Goal: Task Accomplishment & Management: Manage account settings

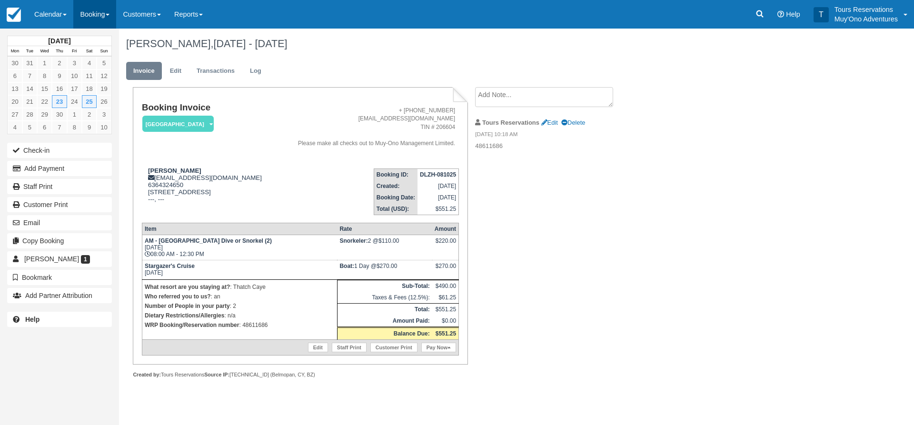
click at [88, 9] on link "Booking" at bounding box center [94, 14] width 43 height 29
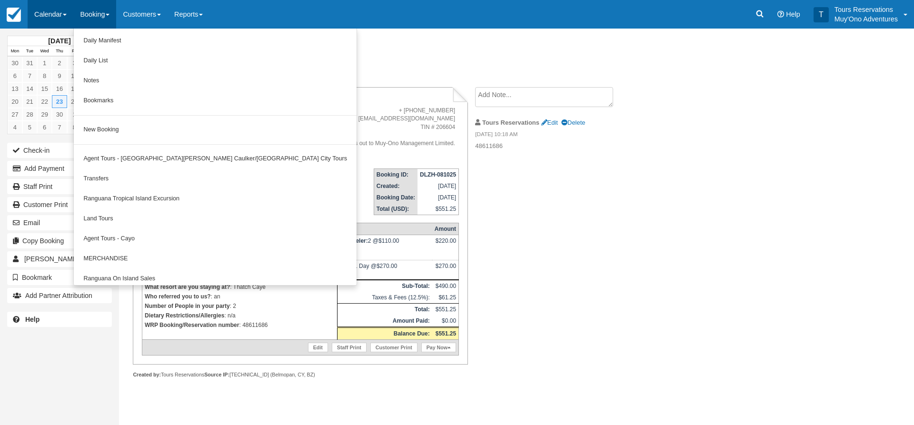
click at [46, 1] on link "Calendar" at bounding box center [51, 14] width 46 height 29
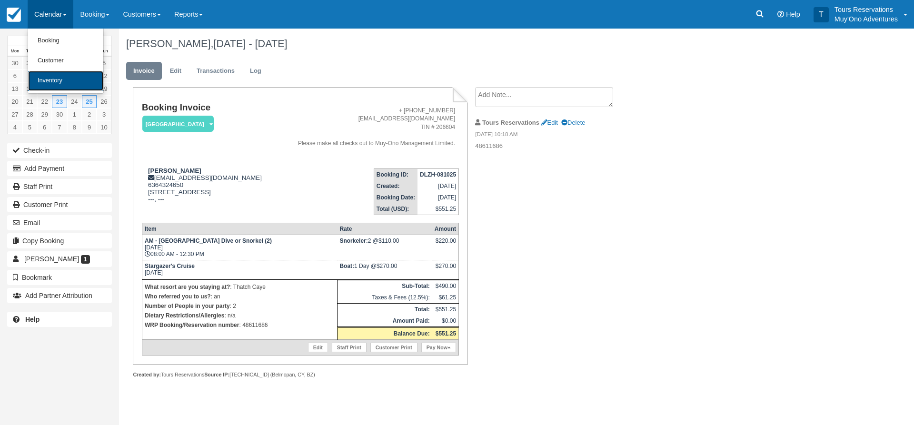
click at [59, 75] on link "Inventory" at bounding box center [65, 81] width 75 height 20
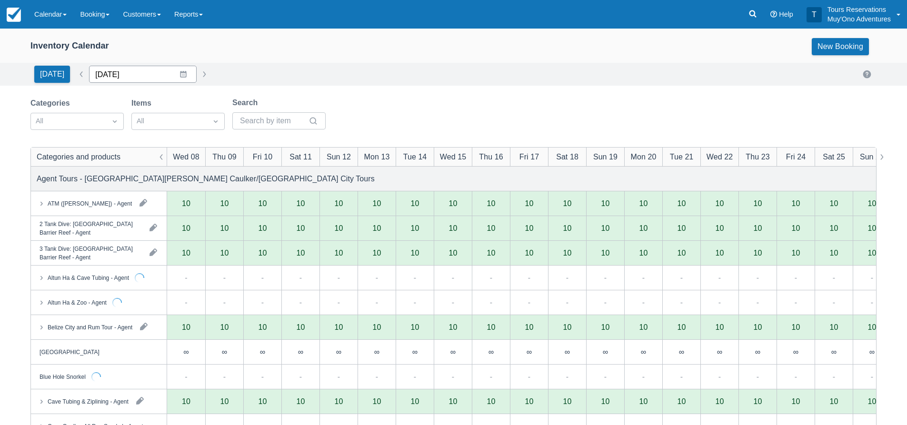
click at [117, 75] on input "10/08/25" at bounding box center [143, 74] width 108 height 17
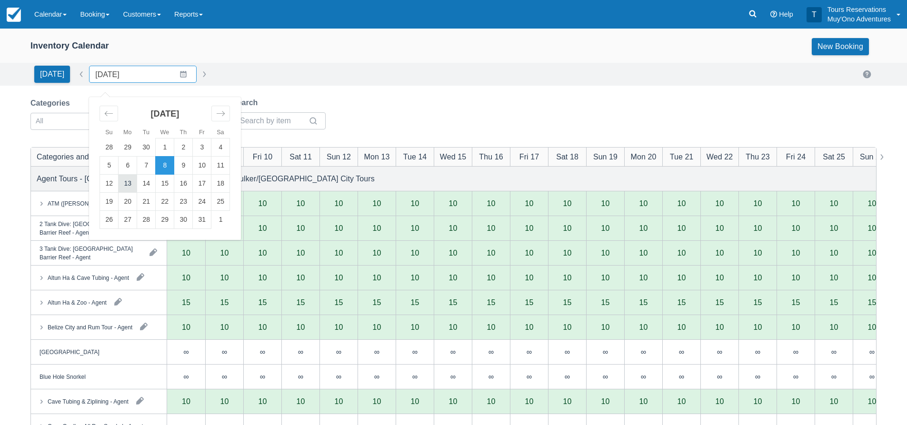
click at [128, 183] on td "13" at bounding box center [128, 184] width 19 height 18
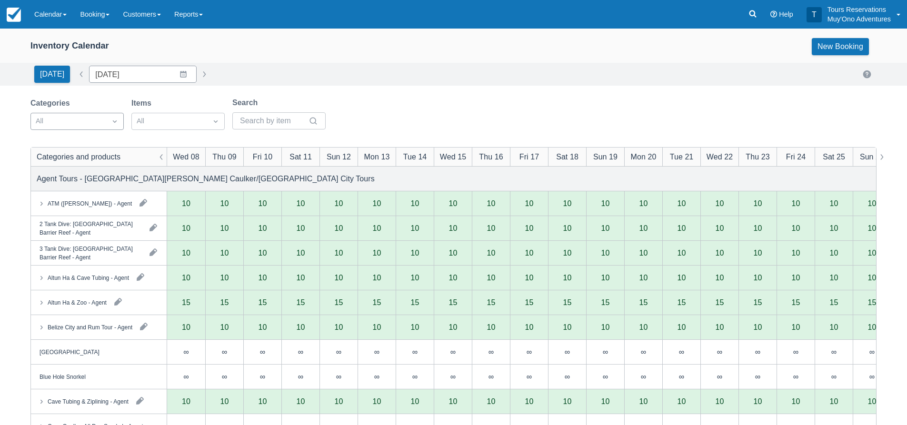
type input "10/13/25"
click at [87, 121] on div at bounding box center [69, 121] width 66 height 12
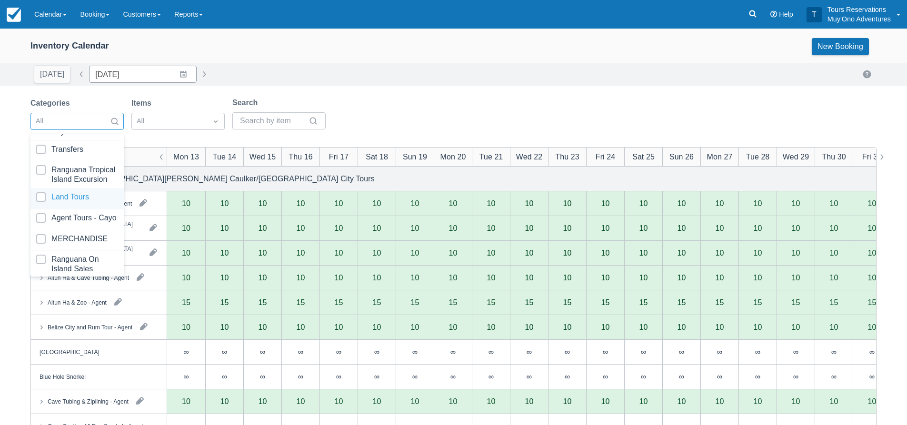
scroll to position [97, 0]
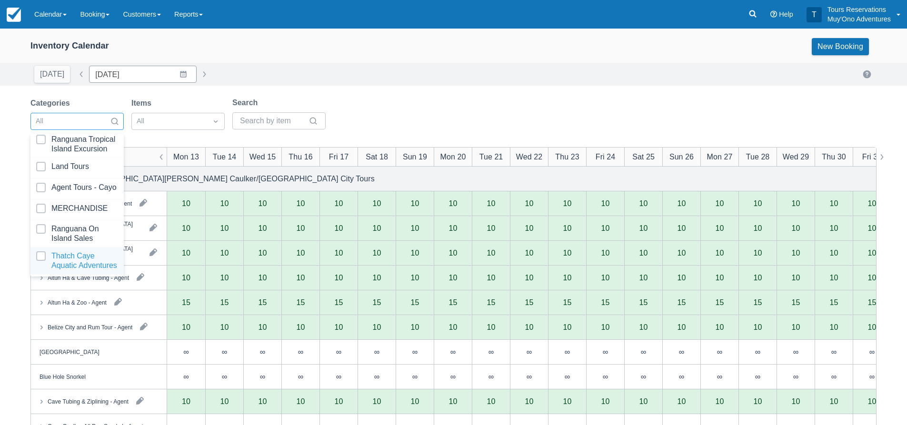
click at [80, 266] on div at bounding box center [77, 260] width 82 height 19
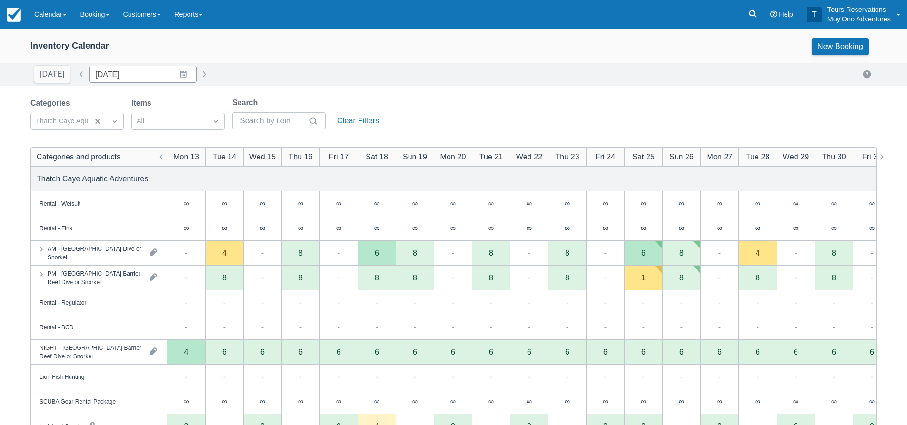
click at [463, 92] on div "Inventory Calendar New Booking Today Date 10/13/25 Navigate forward to interact…" at bounding box center [453, 306] width 907 height 554
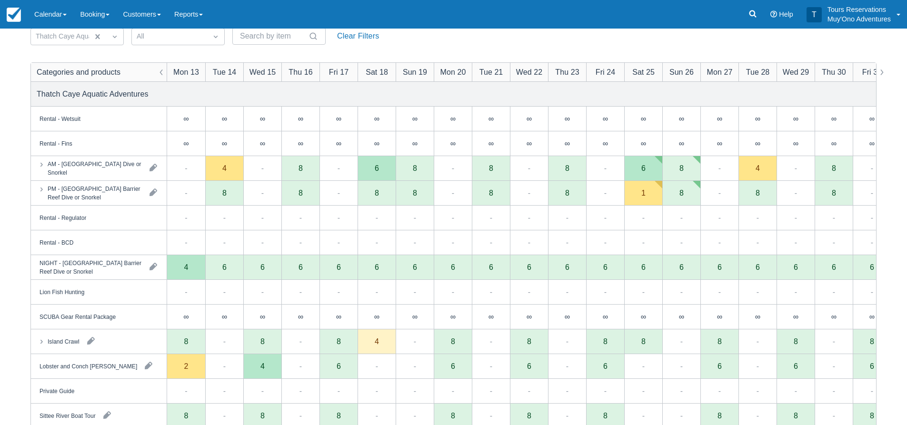
scroll to position [14, 0]
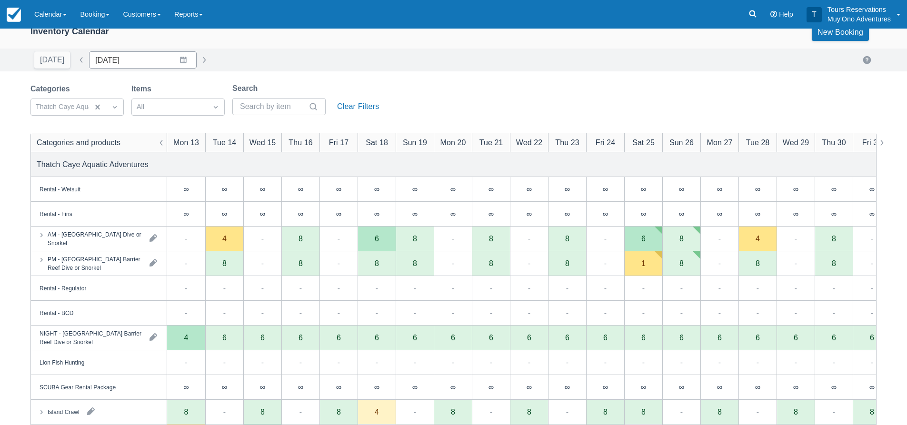
click at [495, 95] on div "Categories Thatch Caye Aquatic Adventures Items All Search Clear Filters" at bounding box center [453, 102] width 846 height 39
drag, startPoint x: 98, startPoint y: 106, endPoint x: 61, endPoint y: 106, distance: 36.2
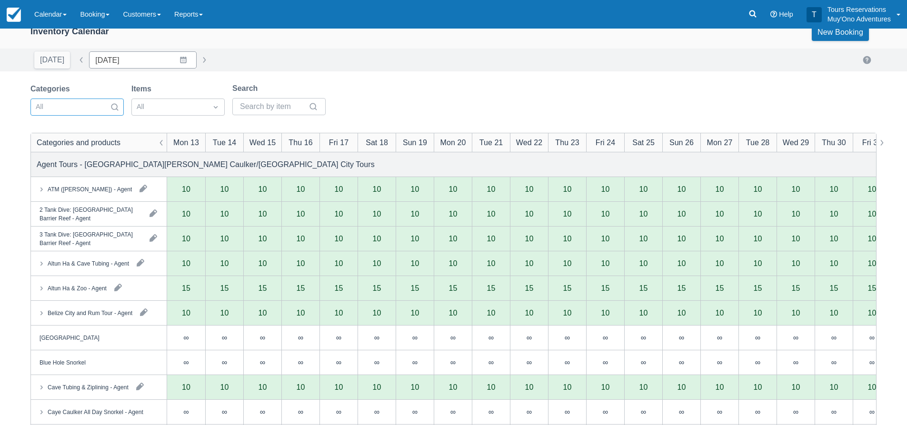
click at [57, 106] on div at bounding box center [69, 107] width 66 height 12
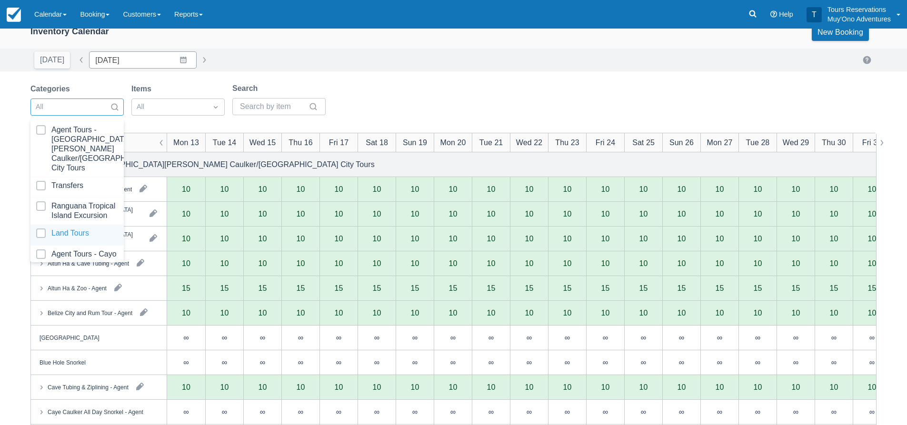
click at [67, 234] on div at bounding box center [77, 234] width 82 height 13
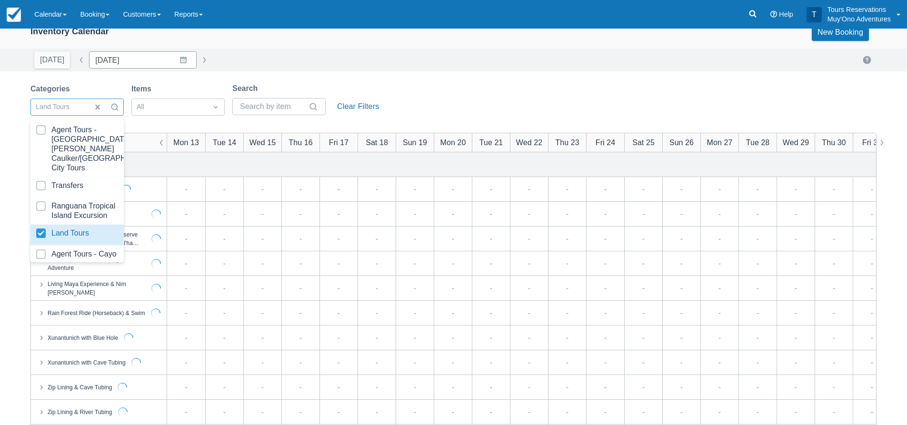
click at [436, 99] on div "Categories option Land Tours, selected. option Land Tours focused, 4 of 8. 8 re…" at bounding box center [453, 102] width 846 height 39
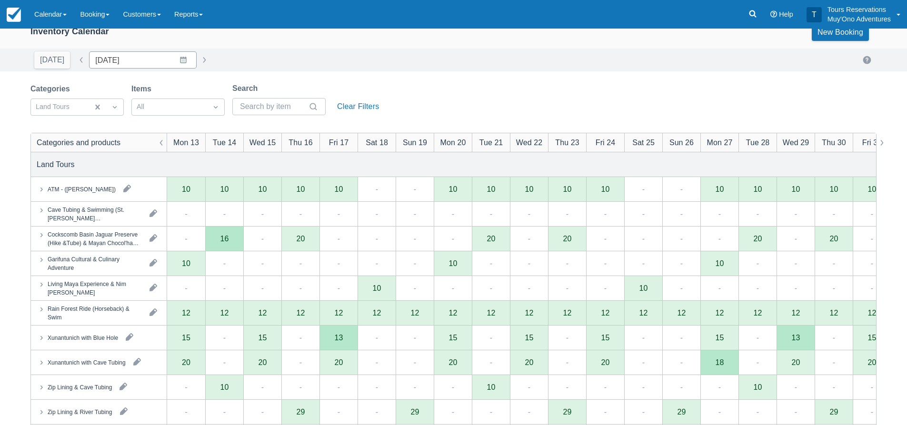
scroll to position [62, 0]
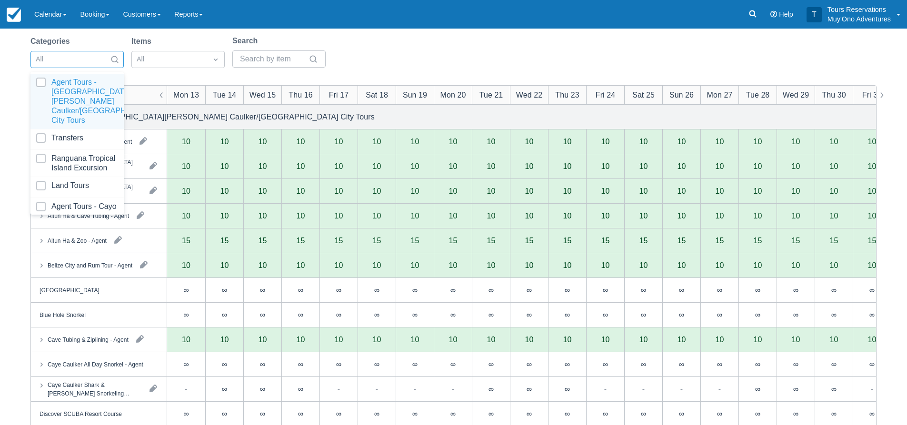
click at [77, 59] on div at bounding box center [69, 59] width 66 height 12
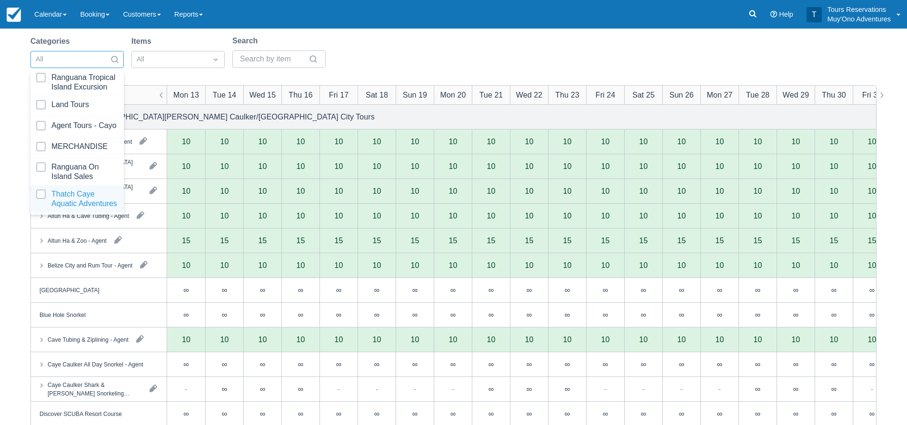
scroll to position [97, 0]
click at [72, 196] on div at bounding box center [77, 198] width 82 height 19
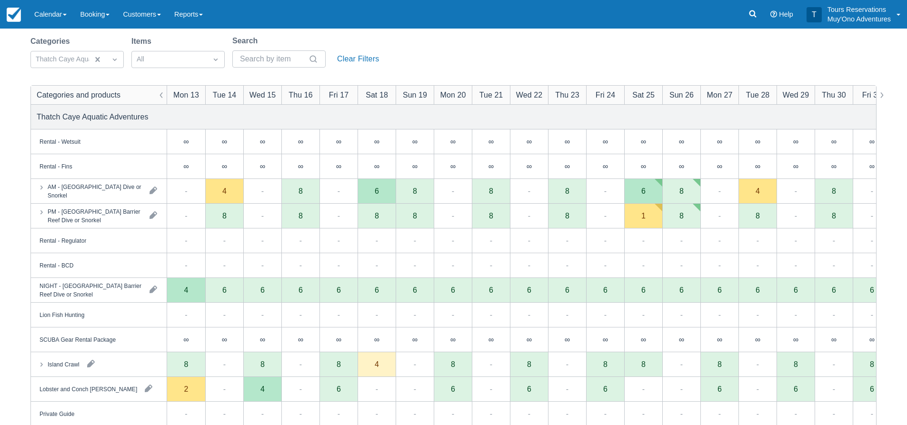
click at [446, 51] on div "Categories Thatch Caye Aquatic Adventures Items All Search Clear Filters" at bounding box center [453, 54] width 846 height 39
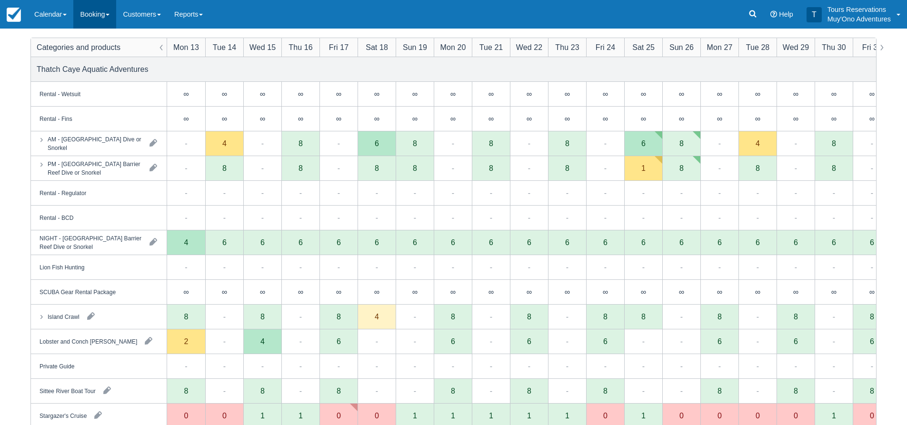
click at [91, 15] on link "Booking" at bounding box center [94, 14] width 43 height 29
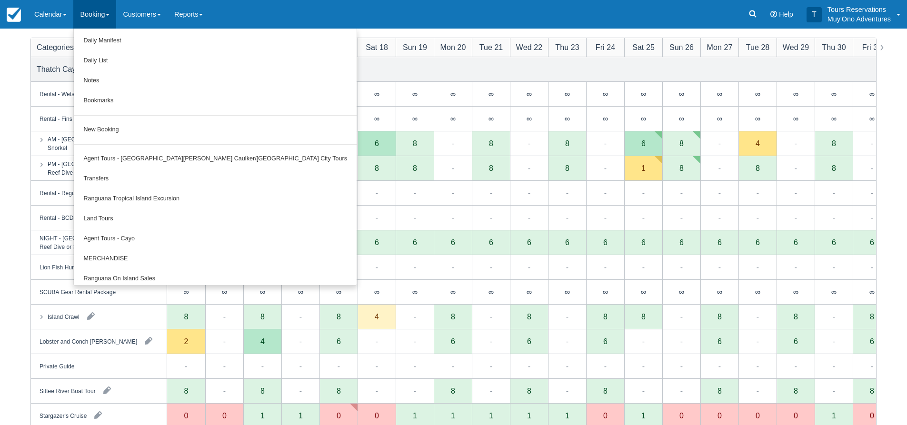
click at [105, 117] on ul "Daily Manifest Daily List Notes Bookmarks New Booking Agent Tours - San Pedro/C…" at bounding box center [215, 157] width 284 height 257
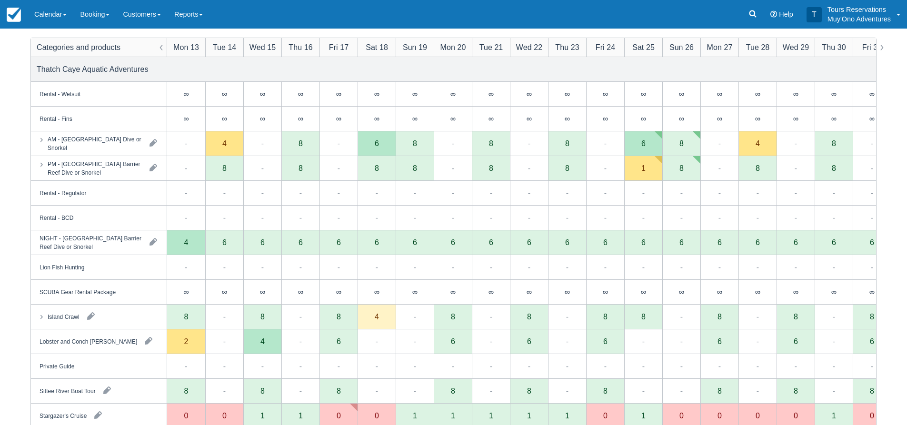
click at [106, 123] on div "Rental - Fins" at bounding box center [99, 119] width 136 height 24
click at [96, 3] on link "Booking" at bounding box center [94, 14] width 43 height 29
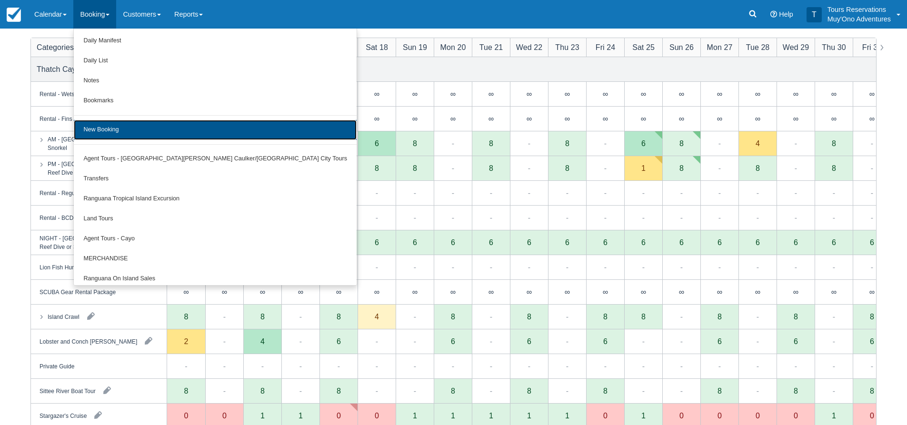
click at [109, 126] on link "New Booking" at bounding box center [215, 130] width 283 height 20
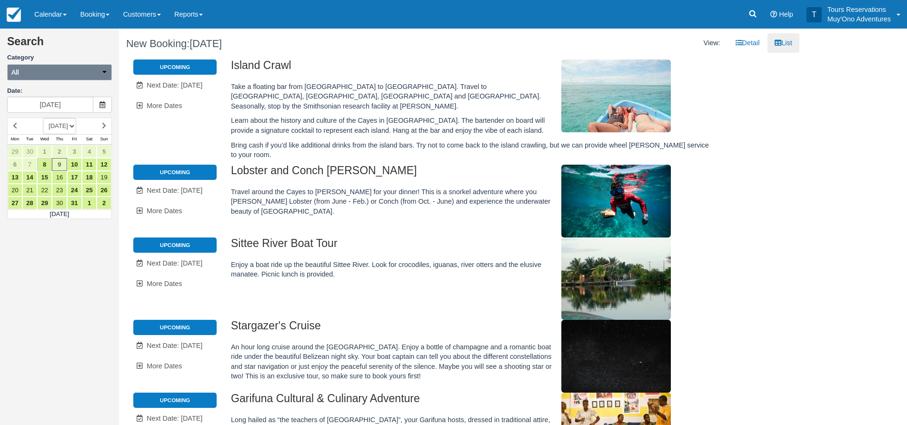
click at [76, 77] on button "All" at bounding box center [59, 72] width 105 height 16
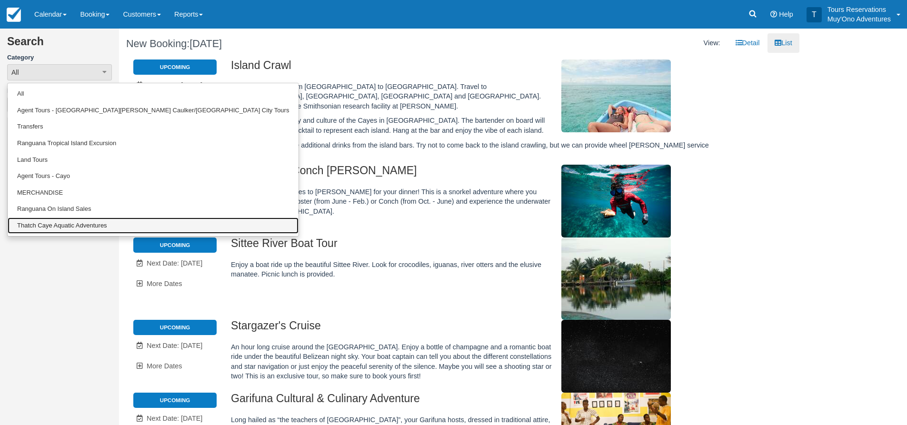
click at [51, 222] on link "Thatch Caye Aquatic Adventures" at bounding box center [153, 226] width 291 height 17
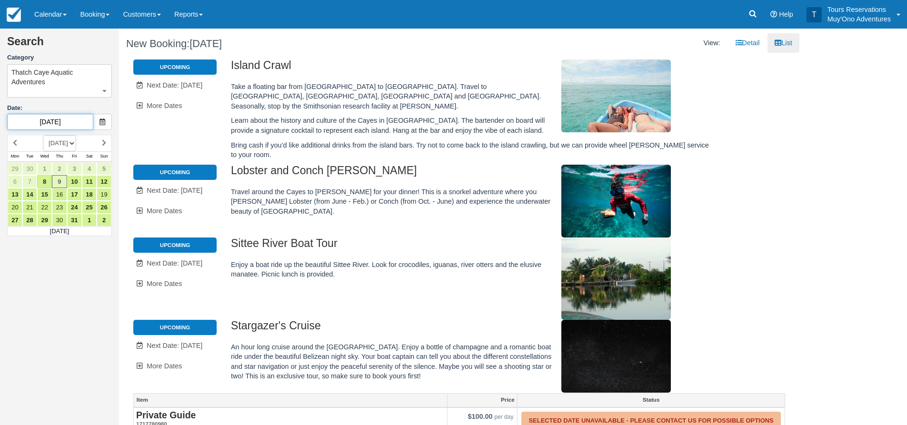
click at [39, 120] on input "10/09/25" at bounding box center [50, 122] width 86 height 16
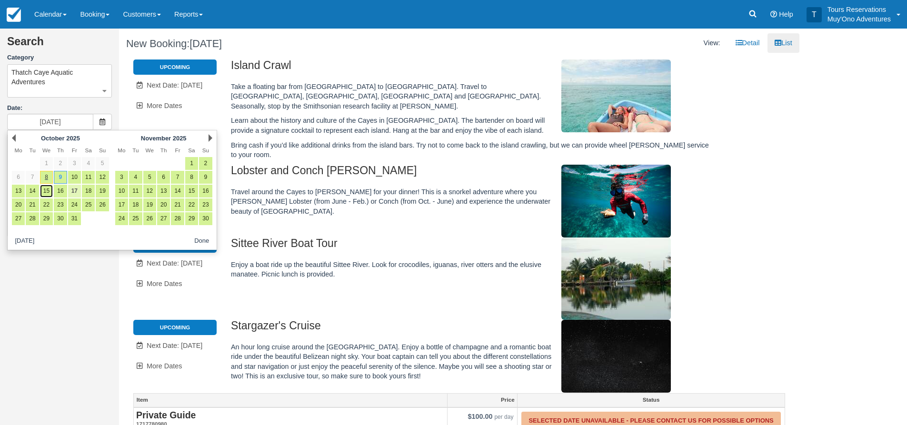
drag, startPoint x: 43, startPoint y: 193, endPoint x: 79, endPoint y: 192, distance: 35.7
click at [43, 192] on link "15" at bounding box center [46, 191] width 13 height 13
type input "10/15/25"
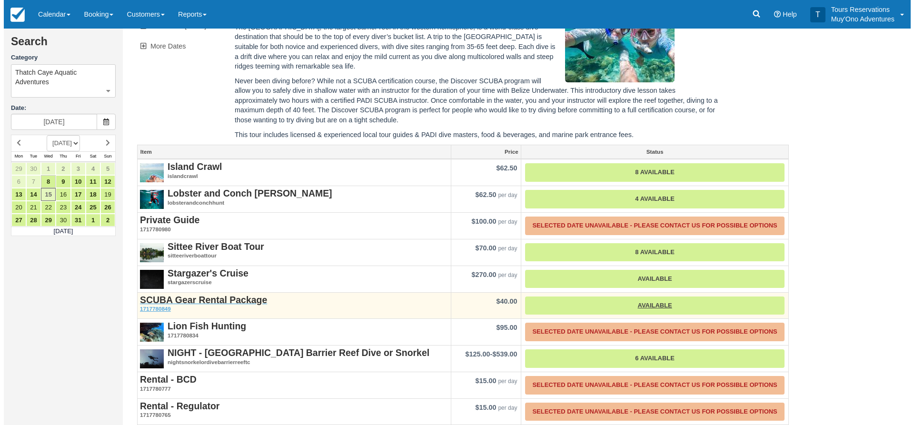
scroll to position [295, 0]
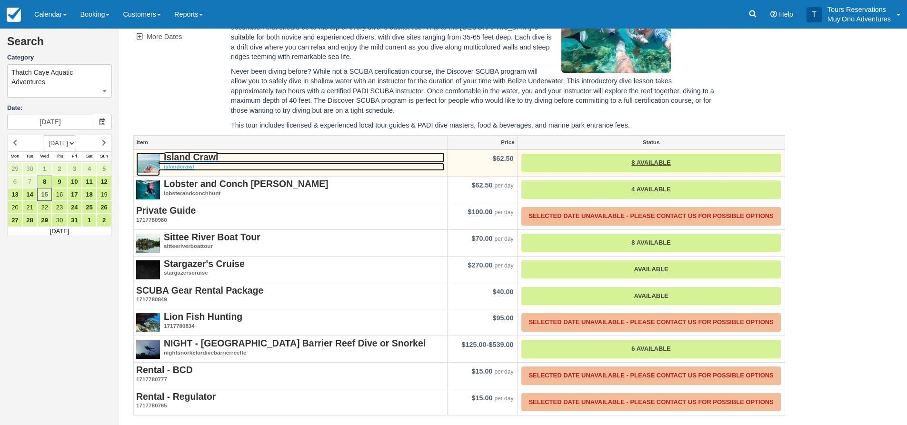
click at [188, 158] on strong "Island Crawl" at bounding box center [191, 157] width 55 height 10
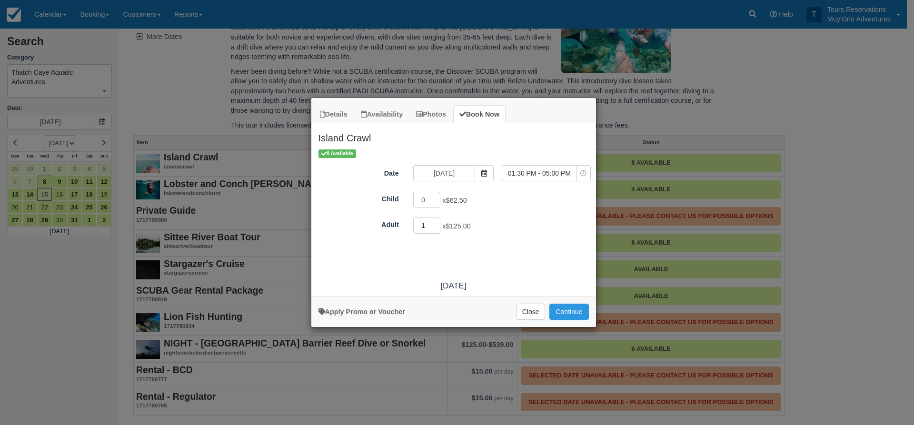
click at [433, 222] on input "1" at bounding box center [427, 226] width 28 height 16
type input "2"
click at [433, 222] on input "2" at bounding box center [427, 226] width 28 height 16
click at [566, 308] on button "Continue" at bounding box center [568, 312] width 39 height 16
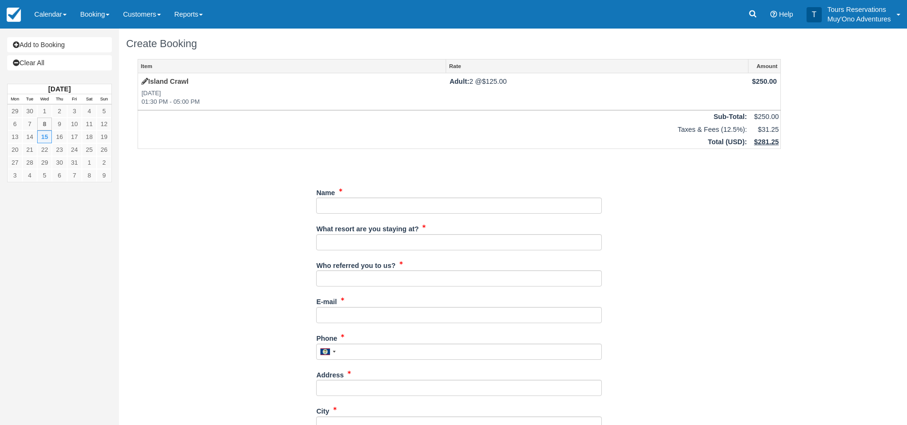
click at [682, 203] on div "Item Rate Amount Island Crawl Wed Oct 15, 2025 01:30 PM - 05:00 PM Adult: 2 @ $…" at bounding box center [459, 345] width 666 height 573
click at [391, 208] on input "Name" at bounding box center [459, 206] width 286 height 16
click at [364, 202] on input "Name" at bounding box center [459, 206] width 286 height 16
click at [503, 204] on input "Name" at bounding box center [459, 206] width 286 height 16
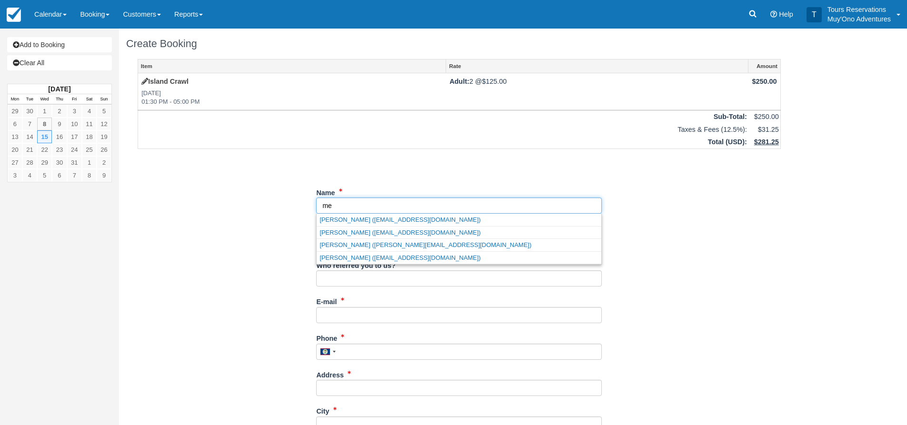
type input "m"
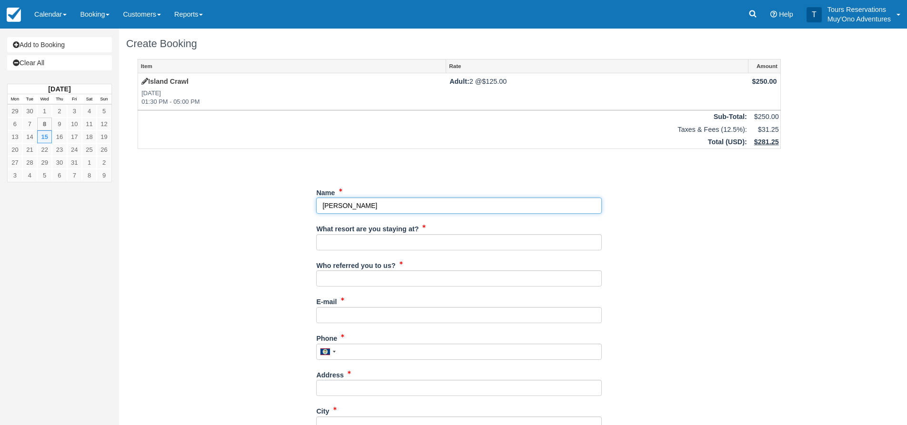
type input "Meagan Naraine"
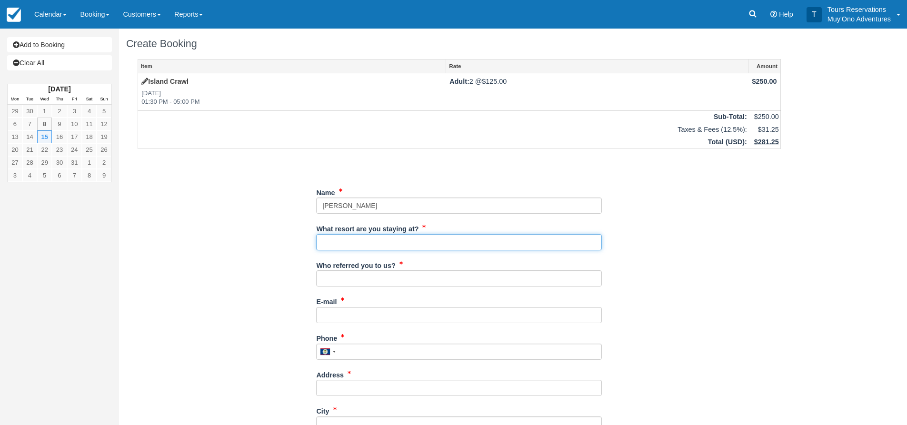
click at [463, 246] on input "What resort are you staying at?" at bounding box center [459, 242] width 286 height 16
type input "Thatch Caye"
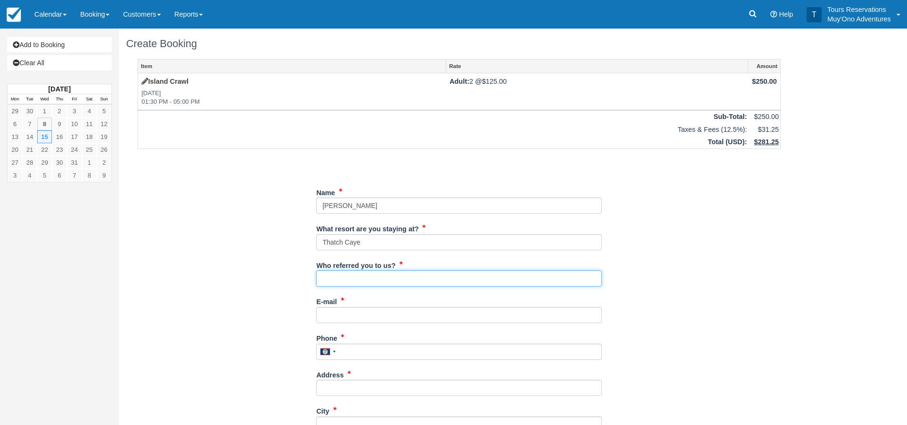
click at [386, 286] on input "Who referred you to us?" at bounding box center [459, 278] width 286 height 16
click at [390, 281] on input "Who referred you to us?" at bounding box center [459, 278] width 286 height 16
type input "an"
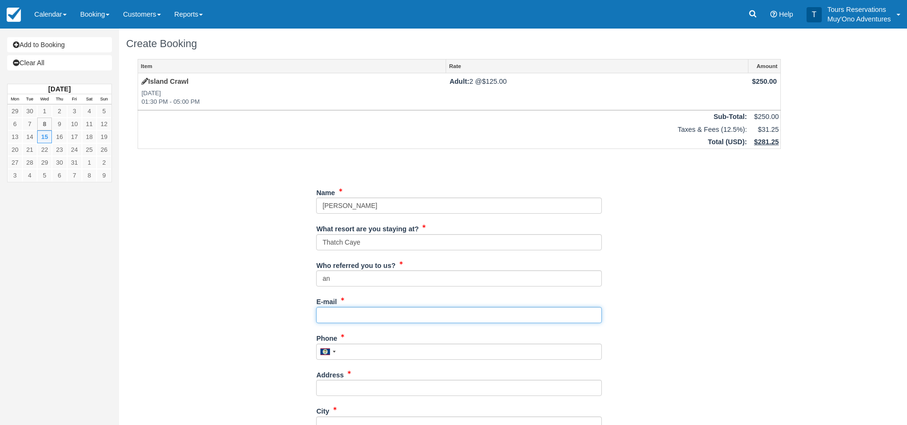
click at [370, 312] on input "E-mail" at bounding box center [459, 315] width 286 height 16
drag, startPoint x: 339, startPoint y: 319, endPoint x: 346, endPoint y: 323, distance: 7.9
click at [339, 319] on input "E-mail" at bounding box center [459, 315] width 286 height 16
paste input "[EMAIL_ADDRESS][DOMAIN_NAME]"
type input "[EMAIL_ADDRESS][DOMAIN_NAME]"
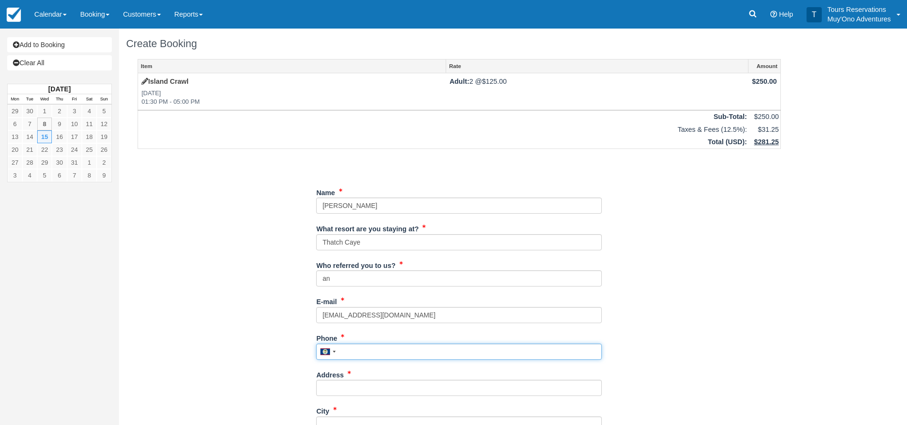
click at [355, 350] on input "Phone" at bounding box center [459, 352] width 286 height 16
click at [363, 357] on input "Phone" at bounding box center [459, 352] width 286 height 16
paste input "6784713220"
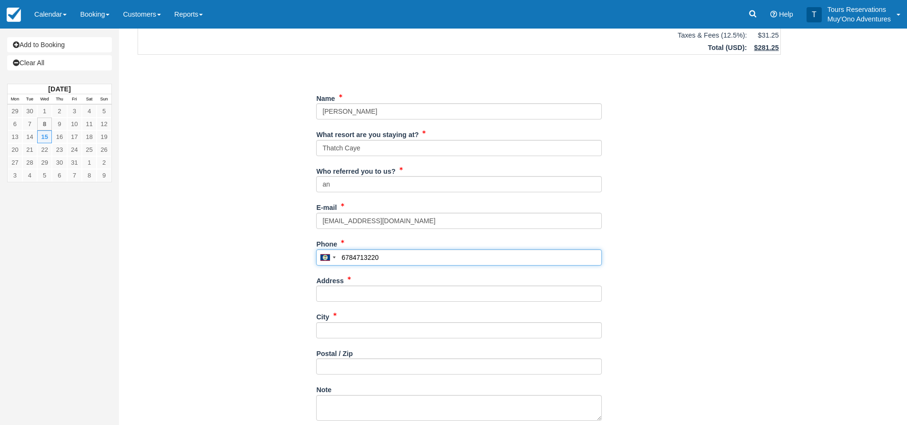
scroll to position [95, 0]
type input "6784713220"
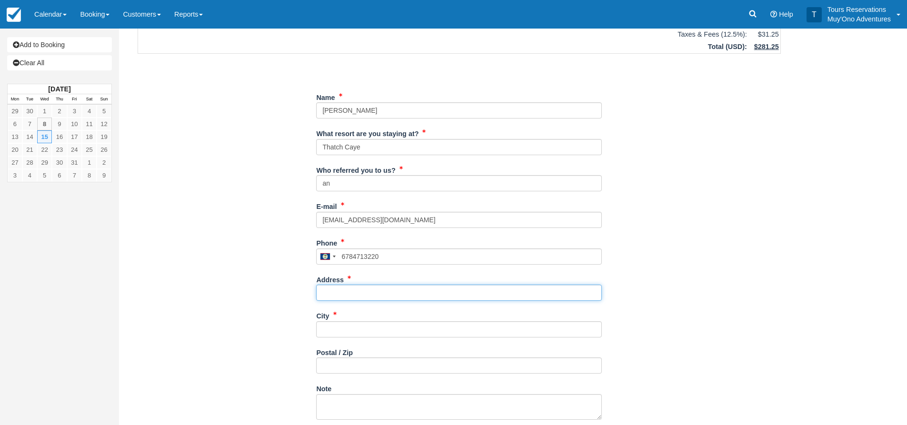
drag, startPoint x: 368, startPoint y: 297, endPoint x: 440, endPoint y: 287, distance: 72.0
click at [368, 297] on input "Address" at bounding box center [459, 293] width 286 height 16
click at [373, 288] on input "Address" at bounding box center [459, 293] width 286 height 16
paste input "[STREET_ADDRESS]"
type input "[STREET_ADDRESS]"
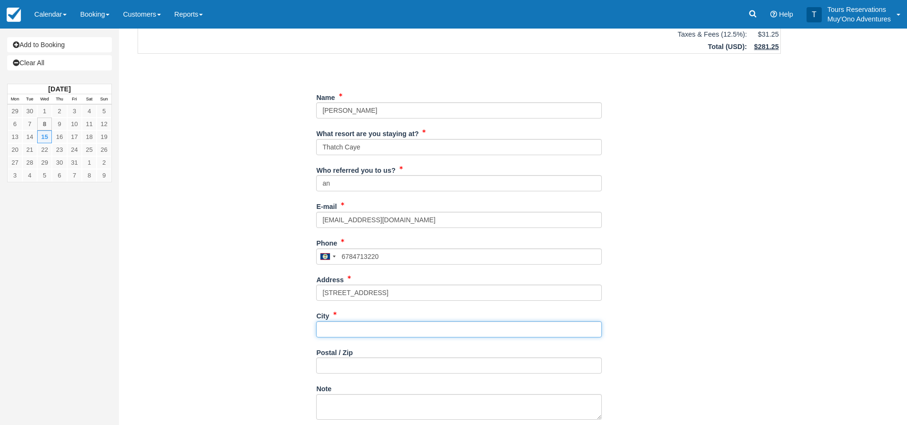
click at [326, 322] on input "City" at bounding box center [459, 329] width 286 height 16
type input "---"
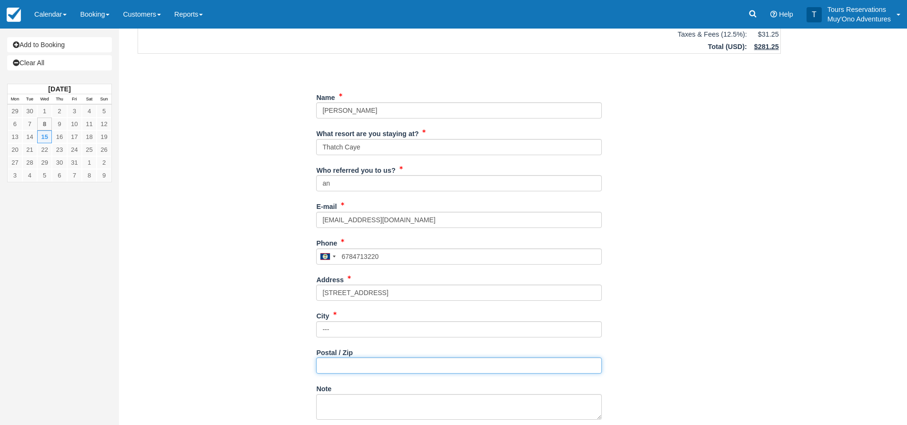
click at [338, 366] on input "Postal / Zip" at bounding box center [459, 365] width 286 height 16
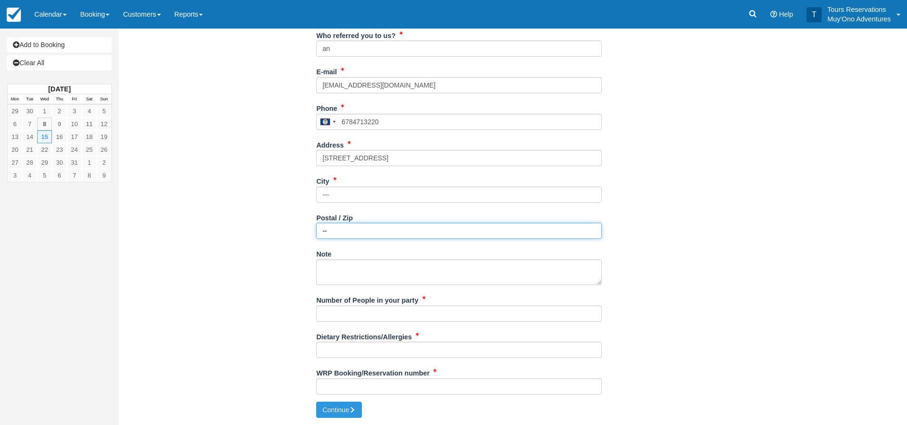
type input "--"
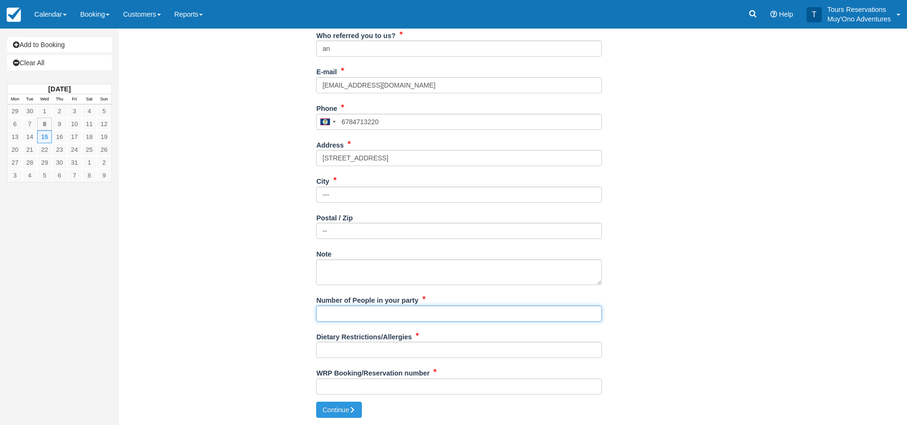
drag, startPoint x: 343, startPoint y: 311, endPoint x: 373, endPoint y: 319, distance: 30.6
click at [343, 311] on input "Number of People in your party" at bounding box center [459, 314] width 286 height 16
type input "2"
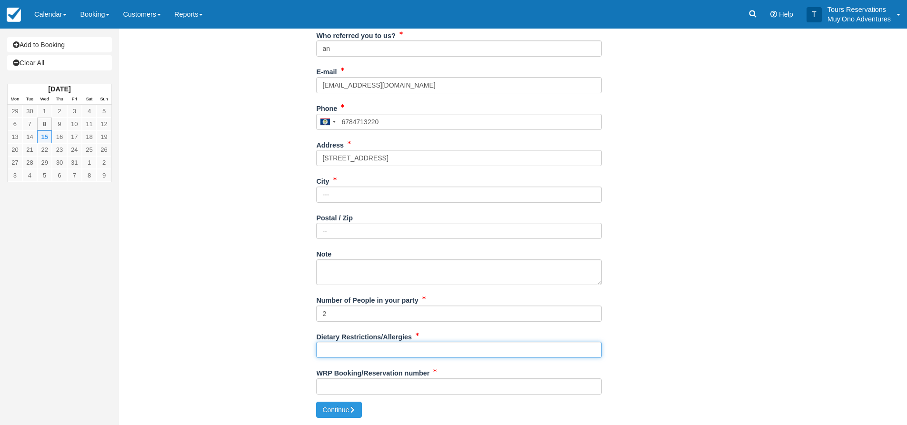
click at [336, 350] on input "Dietary Restrictions/Allergies" at bounding box center [459, 350] width 286 height 16
type input "NONE"
click at [361, 379] on input "WRP Booking/Reservation number" at bounding box center [459, 386] width 286 height 16
click at [371, 383] on input "WRP Booking/Reservation number" at bounding box center [459, 386] width 286 height 16
paste input "BB25080918348675"
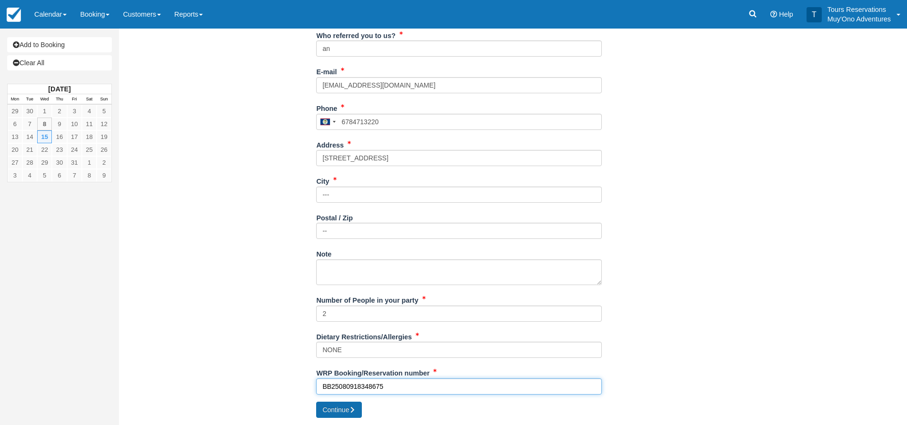
type input "BB25080918348675"
click at [337, 410] on button "Continue" at bounding box center [339, 410] width 46 height 16
type input "[PHONE_NUMBER]"
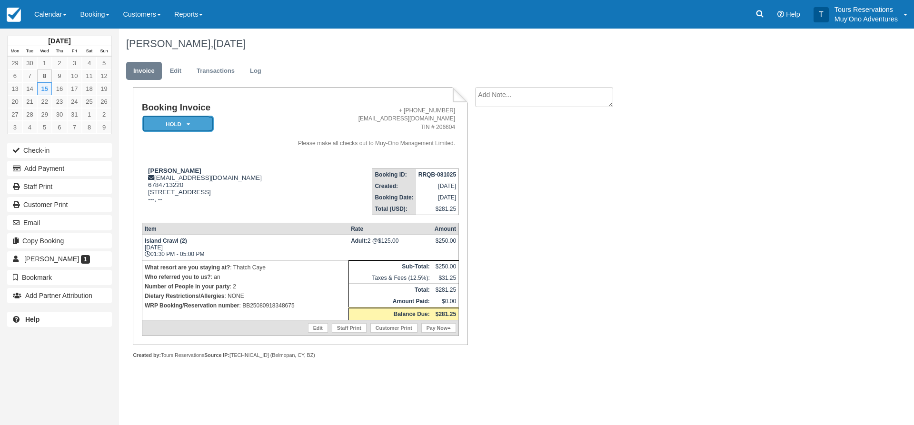
click at [187, 131] on em "HOLD" at bounding box center [177, 124] width 71 height 17
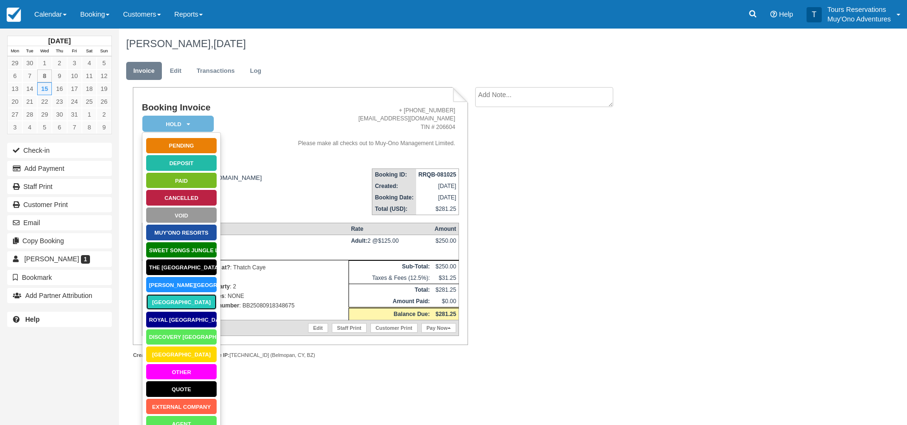
click at [178, 302] on link "[GEOGRAPHIC_DATA]" at bounding box center [181, 302] width 71 height 17
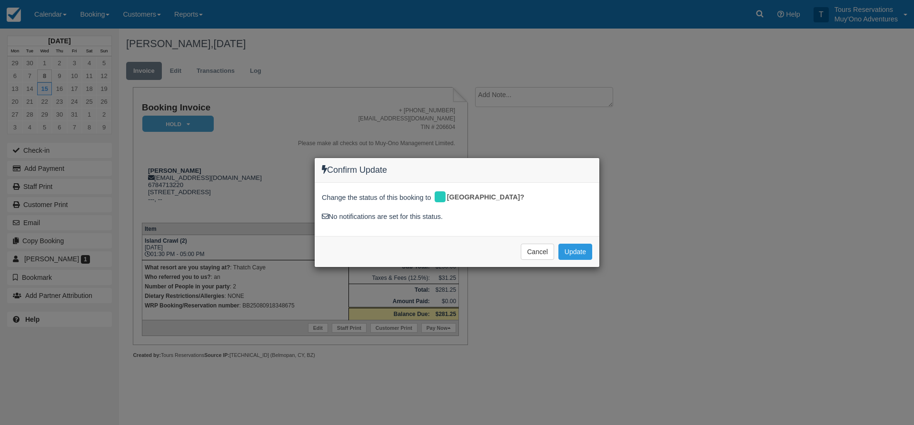
click at [571, 242] on div "Cancel Update Please wait" at bounding box center [457, 251] width 285 height 31
click at [573, 243] on div "Cancel Update Please wait" at bounding box center [457, 251] width 285 height 31
click at [573, 248] on button "Update" at bounding box center [575, 252] width 34 height 16
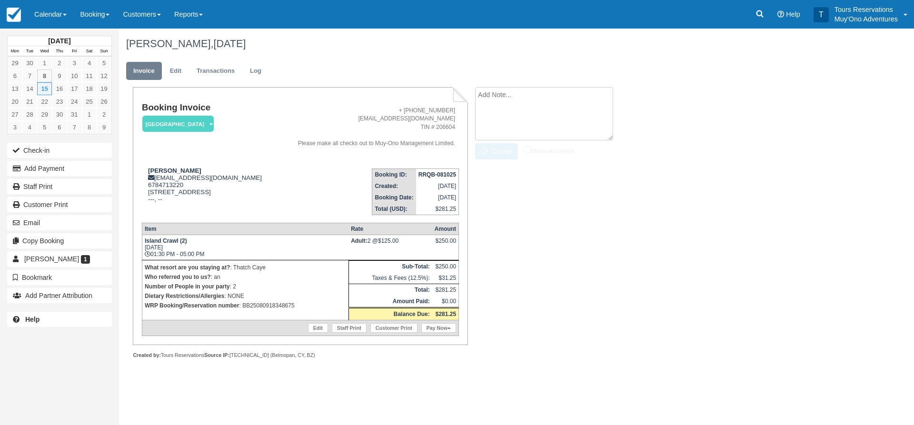
click at [543, 104] on textarea at bounding box center [544, 113] width 138 height 53
paste textarea "BB25080918348675"
type textarea "BB25080918348675"
click at [471, 149] on div "BB25080918348675 Create Show on invoice" at bounding box center [555, 124] width 175 height 75
click at [494, 150] on button "Create" at bounding box center [496, 151] width 43 height 16
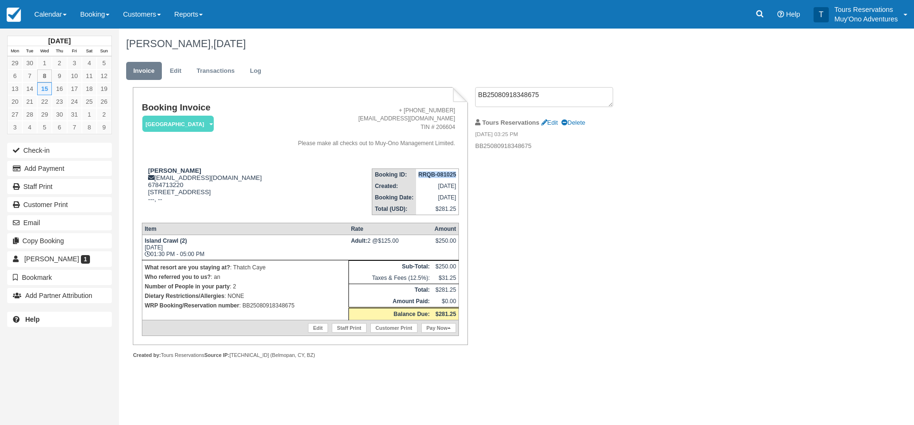
drag, startPoint x: 409, startPoint y: 175, endPoint x: 457, endPoint y: 175, distance: 47.6
click at [457, 175] on td "RRQB-081025" at bounding box center [437, 174] width 43 height 12
copy strong "RRQB-081025"
click at [523, 298] on div "Booking Invoice Thatch Caye Resort   Pending HOLD Deposit Paid Cancelled Void M…" at bounding box center [381, 233] width 524 height 292
click at [545, 273] on div "Booking Invoice Thatch Caye Resort   Pending HOLD Deposit Paid Cancelled Void M…" at bounding box center [381, 233] width 524 height 292
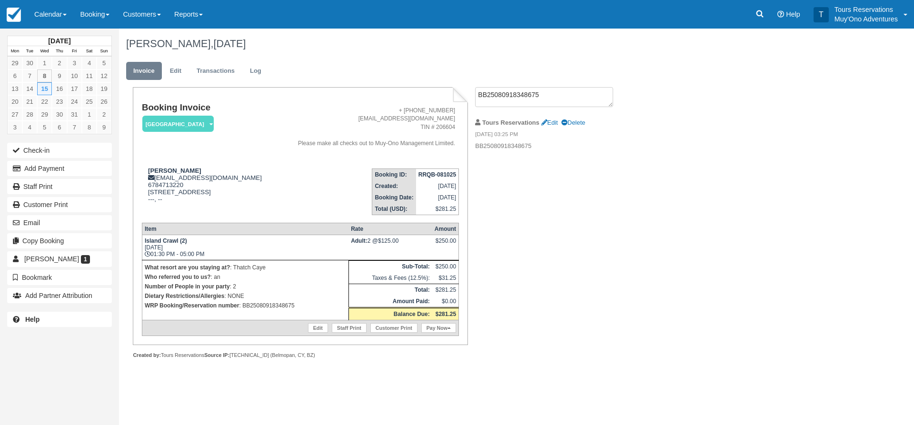
click at [557, 283] on div "Booking Invoice Thatch Caye Resort   Pending HOLD Deposit Paid Cancelled Void M…" at bounding box center [381, 233] width 524 height 292
click at [541, 303] on div "Booking Invoice Thatch Caye Resort   Pending HOLD Deposit Paid Cancelled Void M…" at bounding box center [381, 233] width 524 height 292
click at [582, 266] on div "Booking Invoice Thatch Caye Resort   Pending HOLD Deposit Paid Cancelled Void M…" at bounding box center [381, 233] width 524 height 292
click at [630, 287] on div "Booking Invoice Thatch Caye Resort   Pending HOLD Deposit Paid Cancelled Void M…" at bounding box center [381, 233] width 524 height 292
click at [583, 228] on div "Booking Invoice Thatch Caye Resort   Pending HOLD Deposit Paid Cancelled Void M…" at bounding box center [381, 233] width 524 height 292
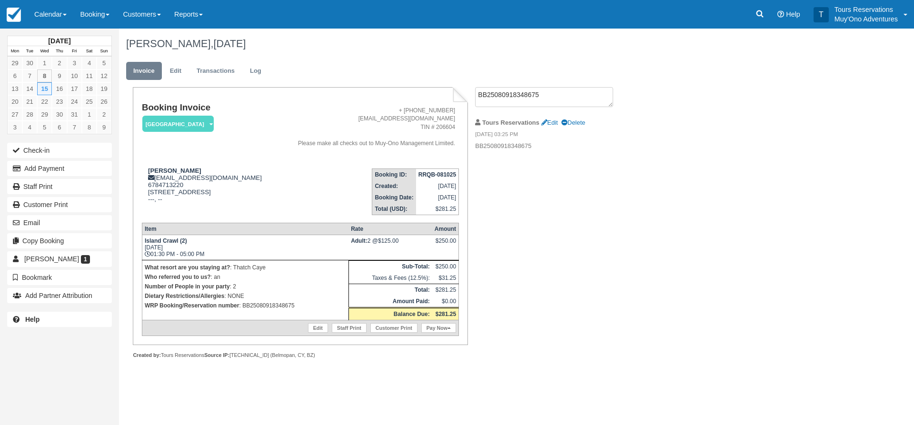
drag, startPoint x: 557, startPoint y: 258, endPoint x: 598, endPoint y: 263, distance: 41.2
click at [557, 258] on div "Booking Invoice Thatch Caye Resort   Pending HOLD Deposit Paid Cancelled Void M…" at bounding box center [381, 233] width 524 height 292
click at [174, 66] on link "Edit" at bounding box center [176, 71] width 26 height 19
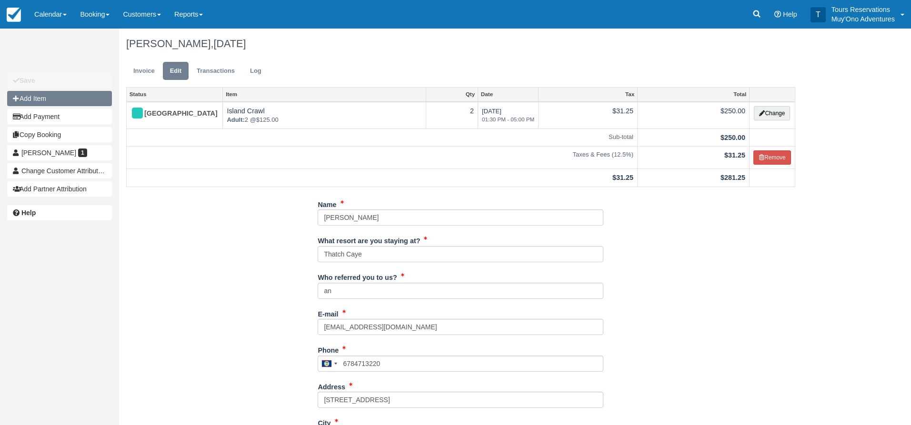
click at [74, 100] on button "Add Item" at bounding box center [59, 98] width 105 height 15
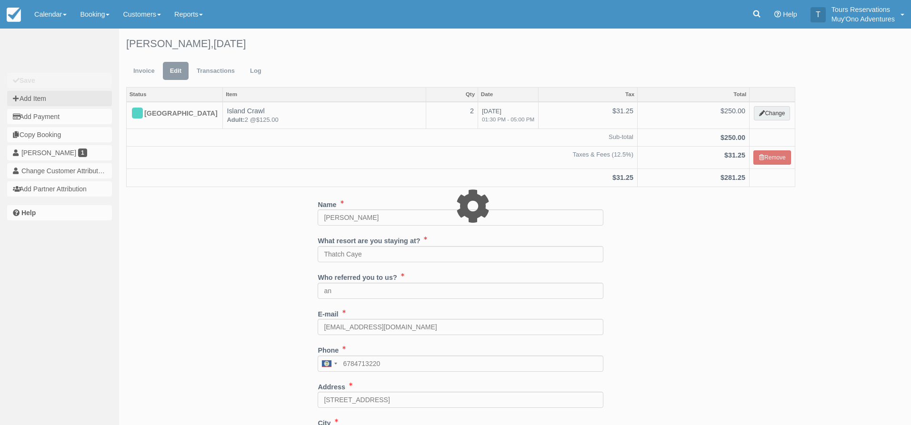
type input "0.00"
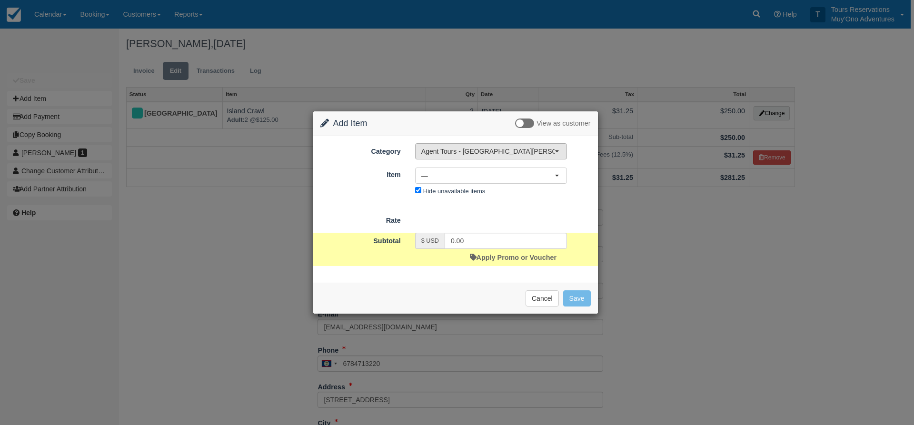
click at [455, 146] on button "Agent Tours - [GEOGRAPHIC_DATA][PERSON_NAME] Caulker/[GEOGRAPHIC_DATA] City Tou…" at bounding box center [491, 151] width 152 height 16
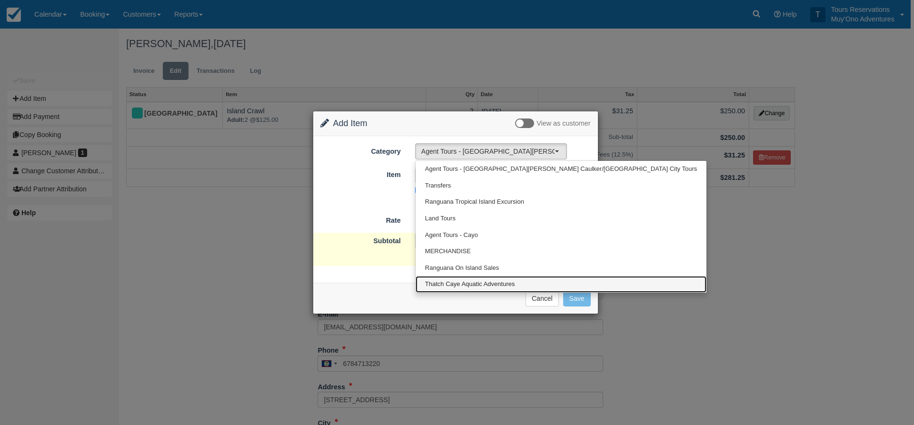
click at [473, 282] on span "Thatch Caye Aquatic Adventures" at bounding box center [470, 284] width 90 height 9
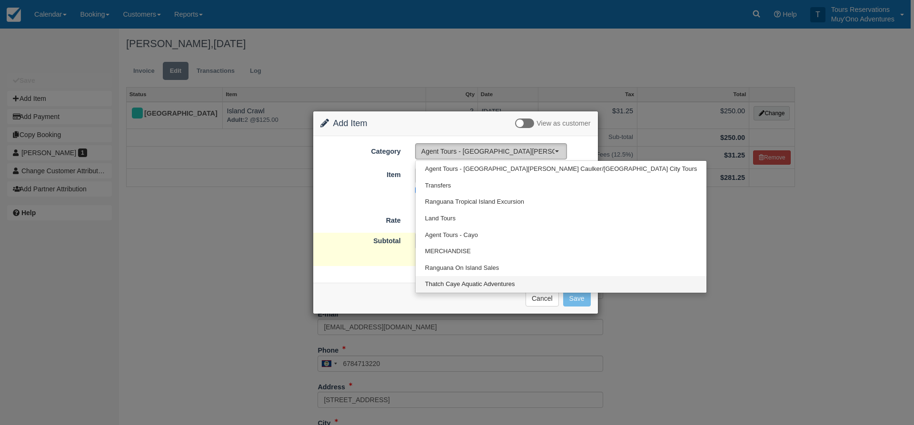
select select "64"
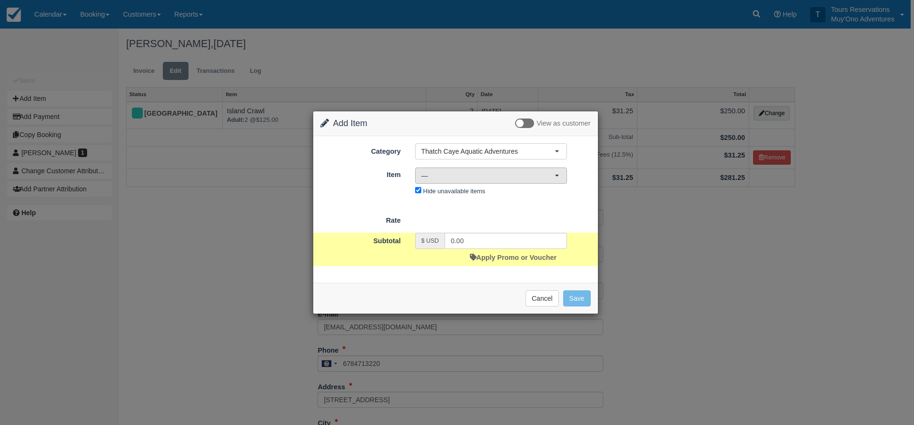
click at [452, 180] on span "—" at bounding box center [487, 176] width 133 height 10
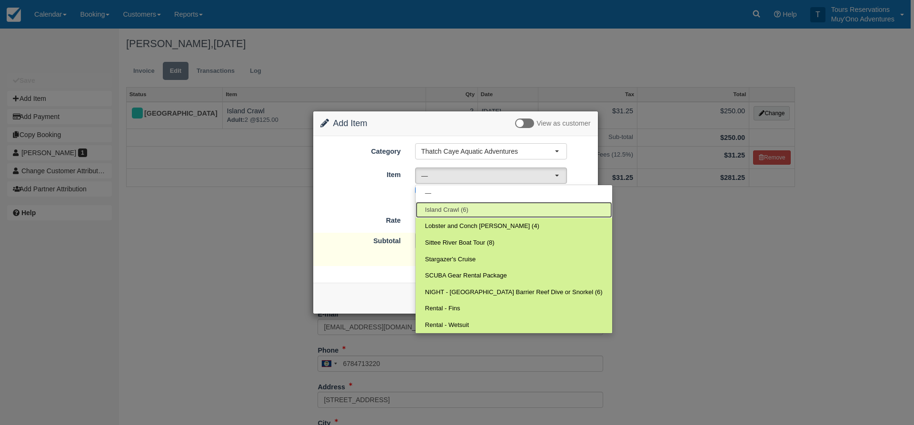
click at [450, 209] on span "Island Crawl (6)" at bounding box center [446, 210] width 43 height 9
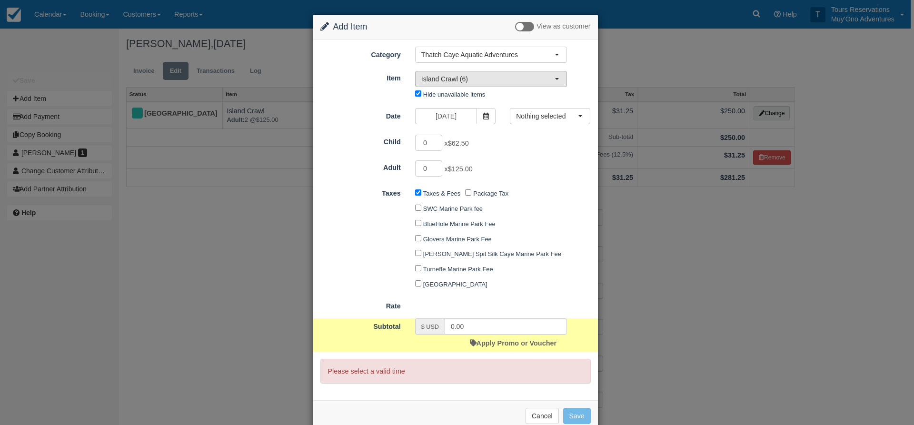
click at [475, 75] on span "Island Crawl (6)" at bounding box center [487, 79] width 133 height 10
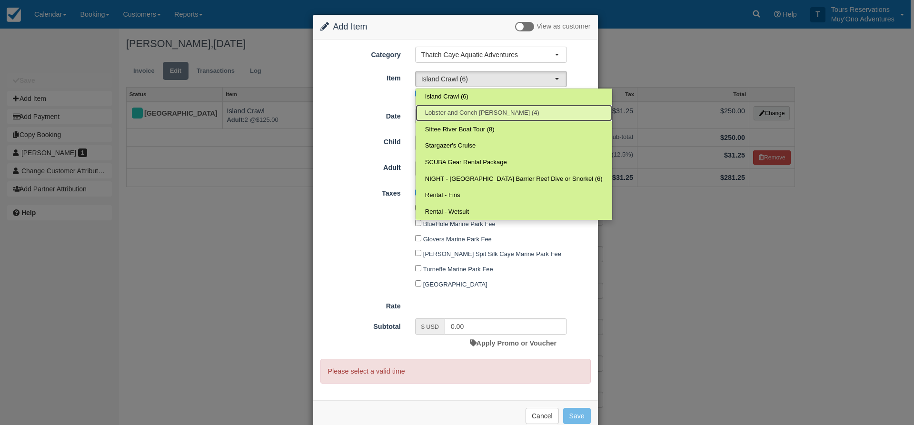
click at [441, 109] on span "Lobster and Conch Hunt (4)" at bounding box center [482, 113] width 114 height 9
select select "306"
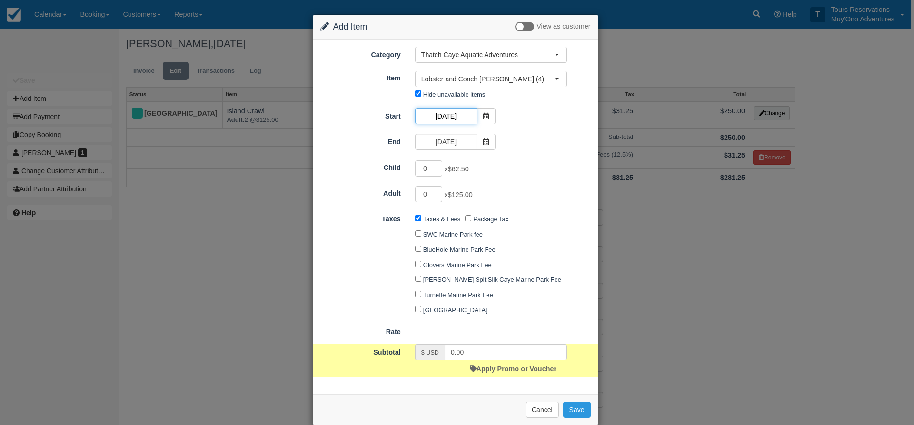
click at [451, 115] on input "10/15/25" at bounding box center [446, 116] width 62 height 16
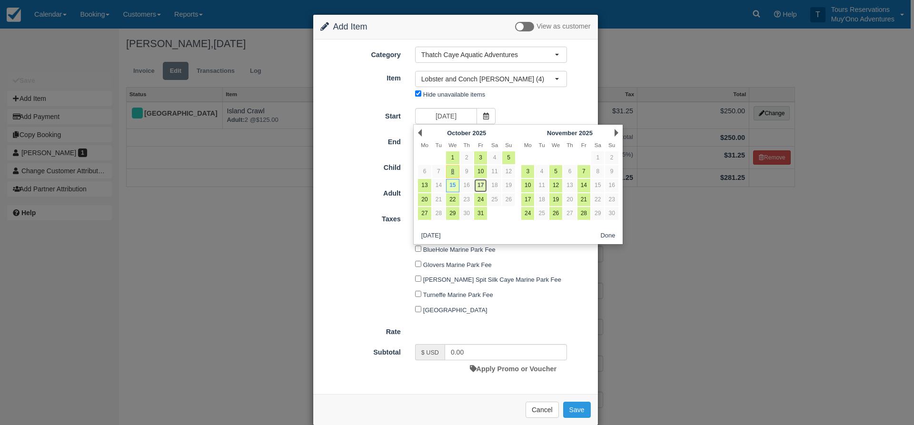
click at [479, 184] on link "17" at bounding box center [480, 185] width 13 height 13
type input "10/17/25"
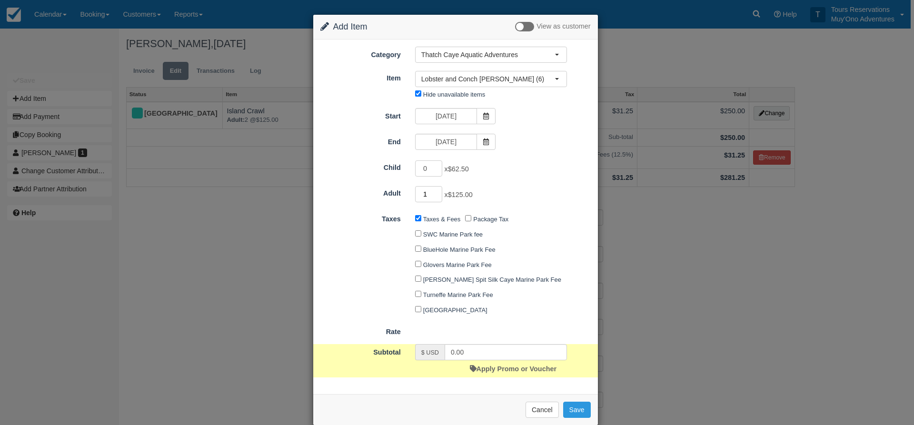
click at [435, 194] on input "1" at bounding box center [429, 194] width 28 height 16
type input "2"
click at [435, 194] on input "2" at bounding box center [429, 194] width 28 height 16
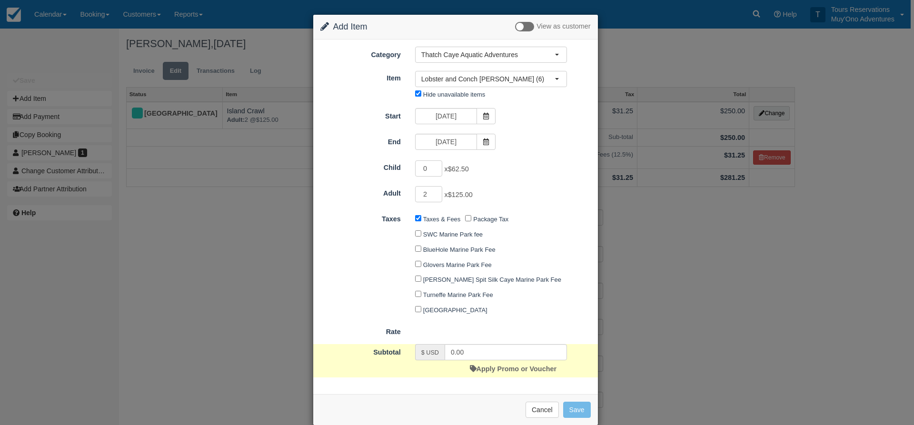
click at [541, 199] on div "2 x $125.00" at bounding box center [491, 195] width 166 height 19
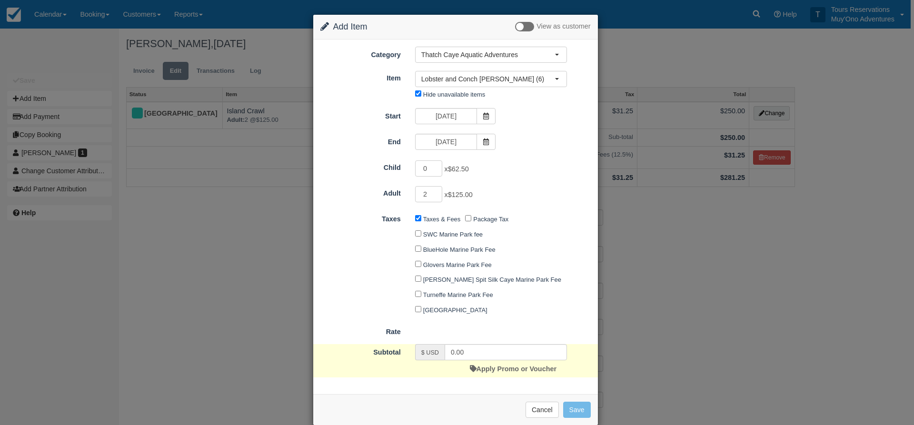
type input "250.00"
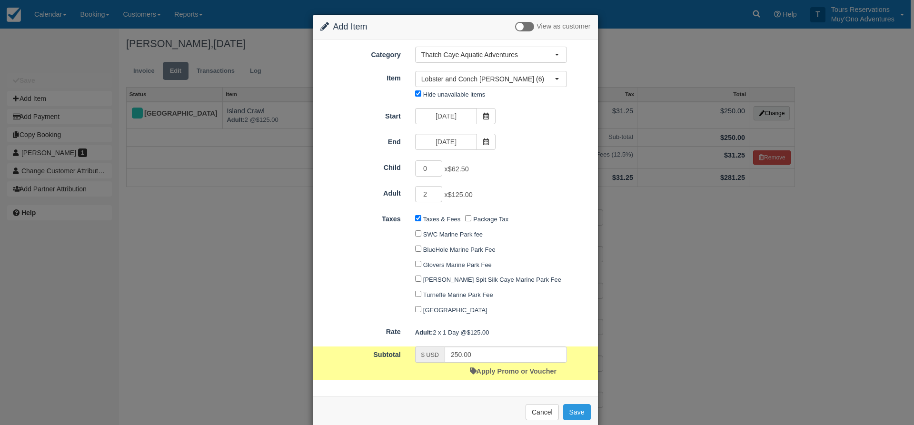
scroll to position [17, 0]
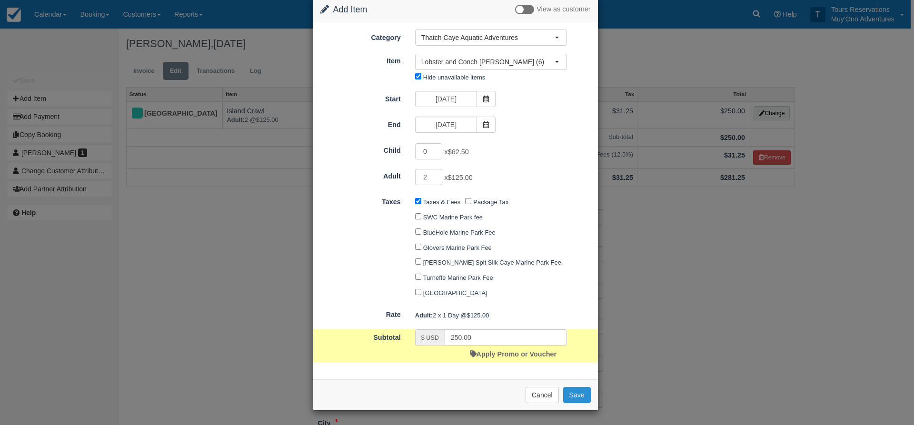
click at [582, 399] on button "Save" at bounding box center [577, 395] width 28 height 16
checkbox input "false"
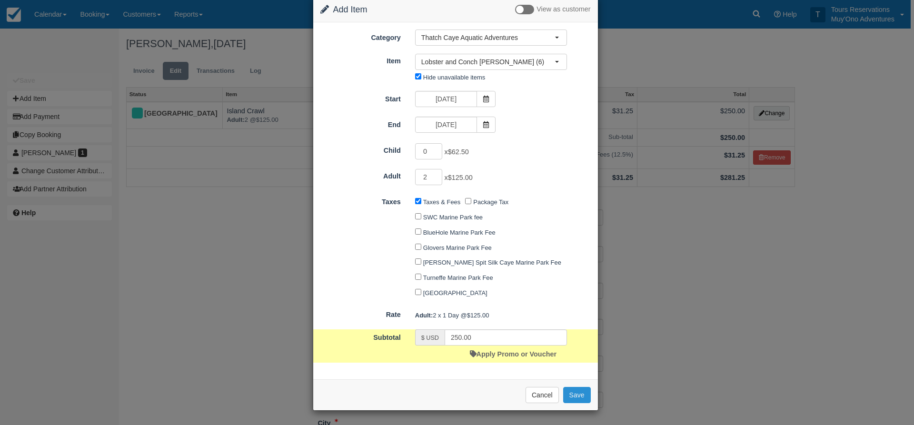
checkbox input "false"
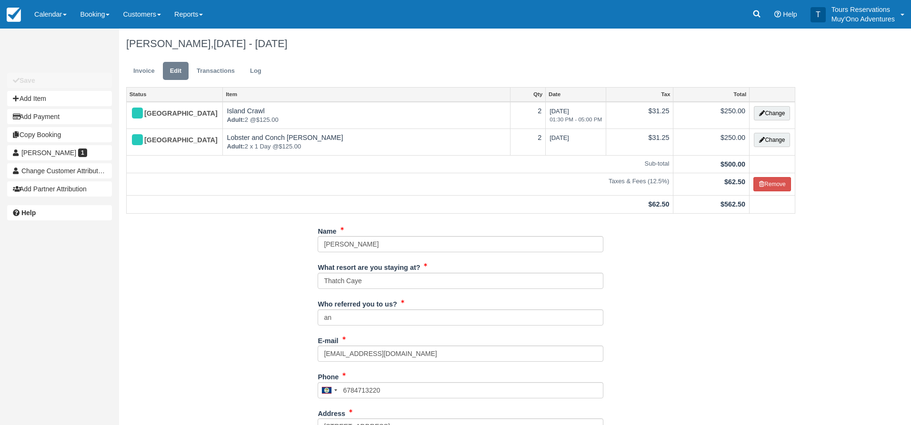
click at [137, 70] on link "Invoice" at bounding box center [144, 71] width 36 height 19
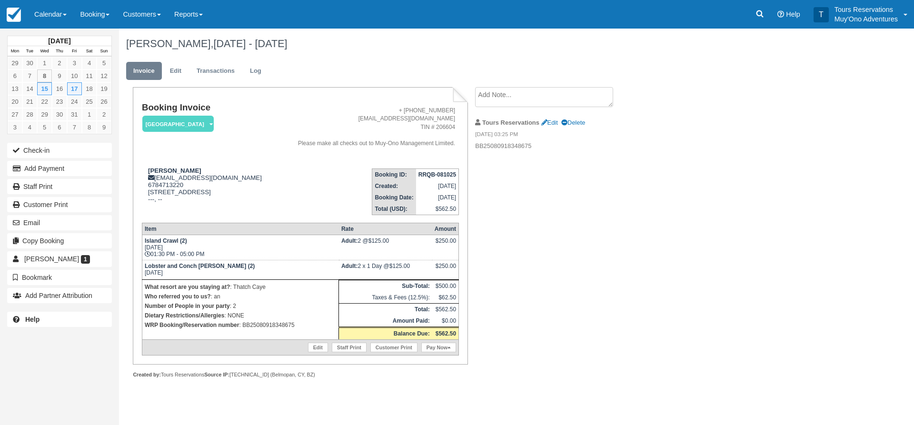
click at [457, 177] on td "RRQB-081025" at bounding box center [437, 174] width 43 height 12
click at [441, 176] on strong "RRQB-081025" at bounding box center [437, 174] width 38 height 7
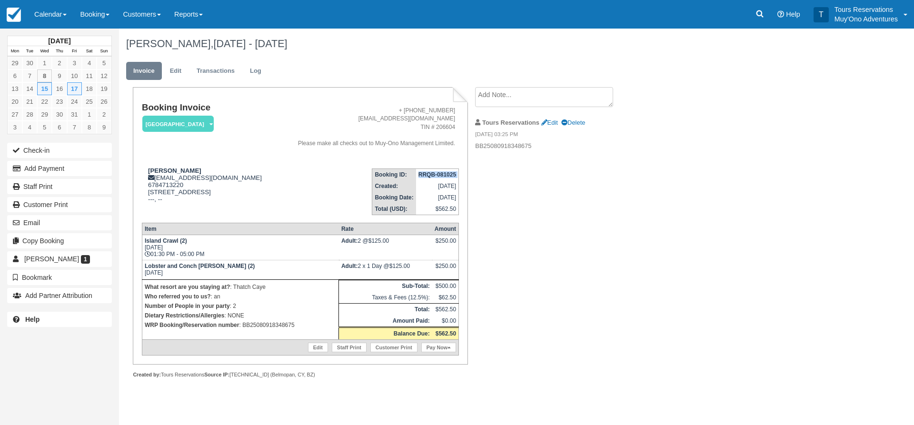
copy tbody "RRQB-081025"
click at [600, 238] on div "Booking Invoice Thatch Caye Resort   Pending HOLD Deposit Paid Cancelled Void M…" at bounding box center [381, 243] width 524 height 312
drag, startPoint x: 553, startPoint y: 214, endPoint x: 473, endPoint y: 198, distance: 81.0
click at [553, 214] on div "Booking Invoice Thatch Caye Resort   Pending HOLD Deposit Paid Cancelled Void M…" at bounding box center [381, 243] width 524 height 312
click at [570, 264] on div "Booking Invoice Thatch Caye Resort   Pending HOLD Deposit Paid Cancelled Void M…" at bounding box center [381, 243] width 524 height 312
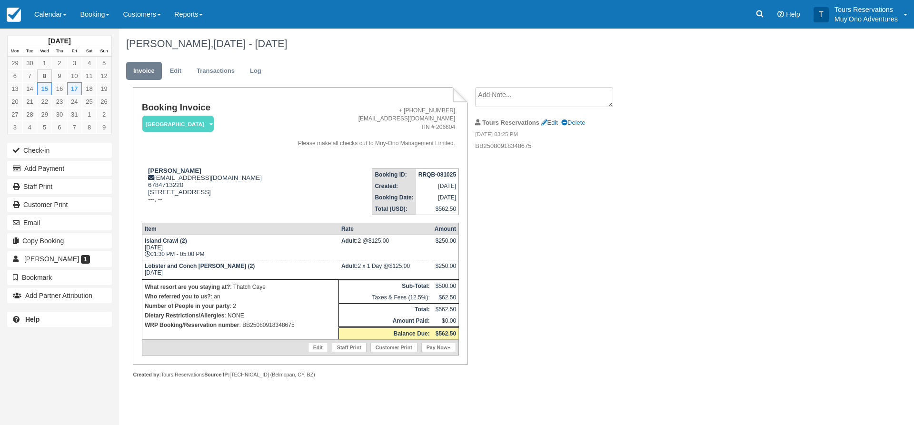
click at [569, 277] on div "Booking Invoice Thatch Caye Resort   Pending HOLD Deposit Paid Cancelled Void M…" at bounding box center [381, 243] width 524 height 312
click at [449, 178] on td "RRQB-081025" at bounding box center [437, 174] width 43 height 12
click at [448, 174] on strong "RRQB-081025" at bounding box center [437, 174] width 38 height 7
click at [448, 173] on strong "RRQB-081025" at bounding box center [437, 174] width 38 height 7
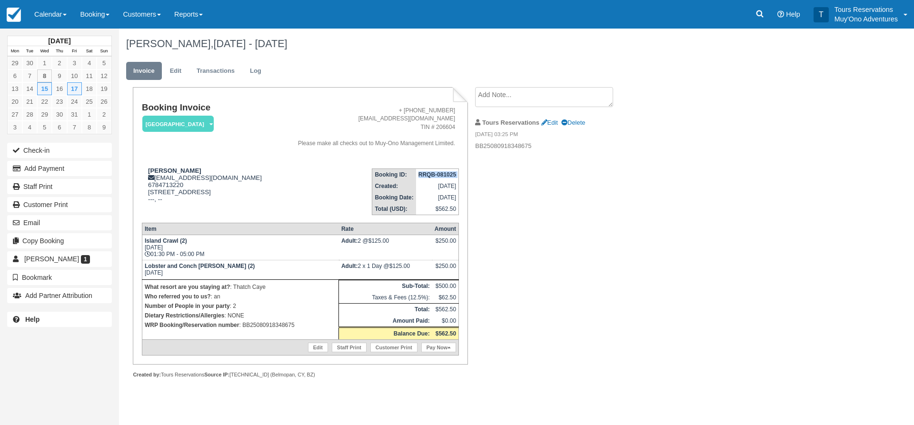
copy tbody "RRQB-081025"
click at [646, 247] on div "Meagan Naraine, Oct 15 - Oct 17 2025 Invoice Edit Transactions Log Booking Invo…" at bounding box center [461, 214] width 685 height 371
click at [609, 299] on div "Booking Invoice Thatch Caye Resort   Pending HOLD Deposit Paid Cancelled Void M…" at bounding box center [381, 243] width 524 height 312
click at [528, 246] on div "Booking Invoice Thatch Caye Resort   Pending HOLD Deposit Paid Cancelled Void M…" at bounding box center [381, 243] width 524 height 312
click at [172, 73] on link "Edit" at bounding box center [176, 71] width 26 height 19
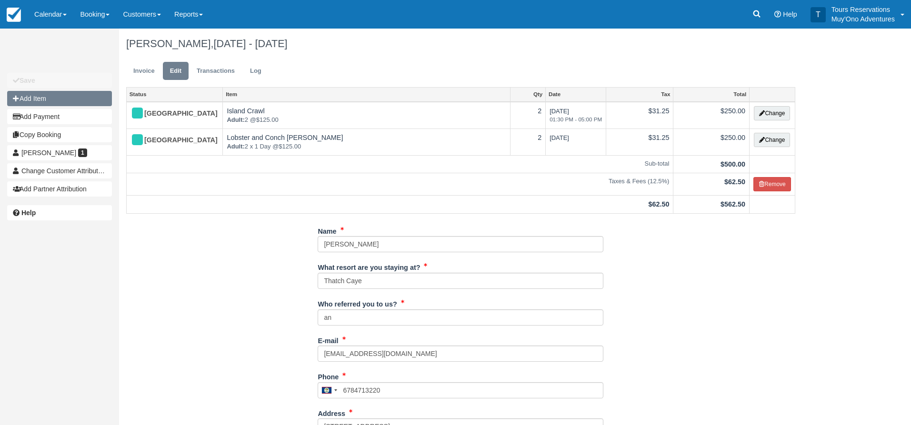
click at [61, 99] on button "Add Item" at bounding box center [59, 98] width 105 height 15
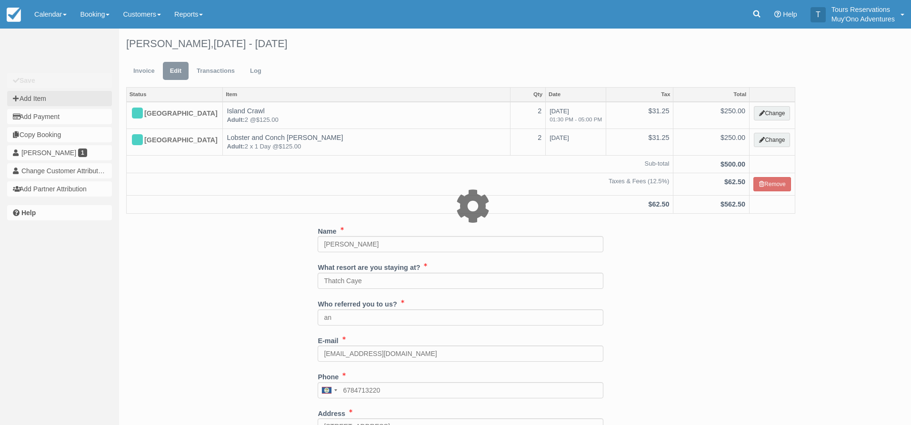
type input "0.00"
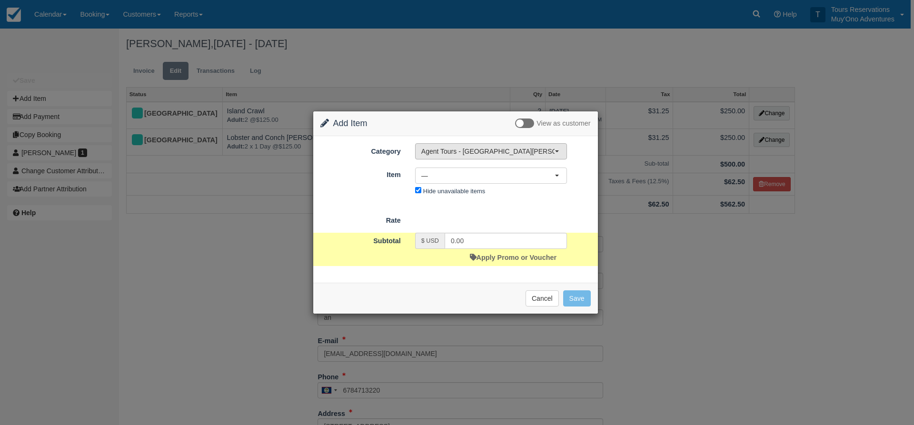
click at [481, 151] on span "Agent Tours - [GEOGRAPHIC_DATA][PERSON_NAME] Caulker/[GEOGRAPHIC_DATA] City Tou…" at bounding box center [487, 152] width 133 height 10
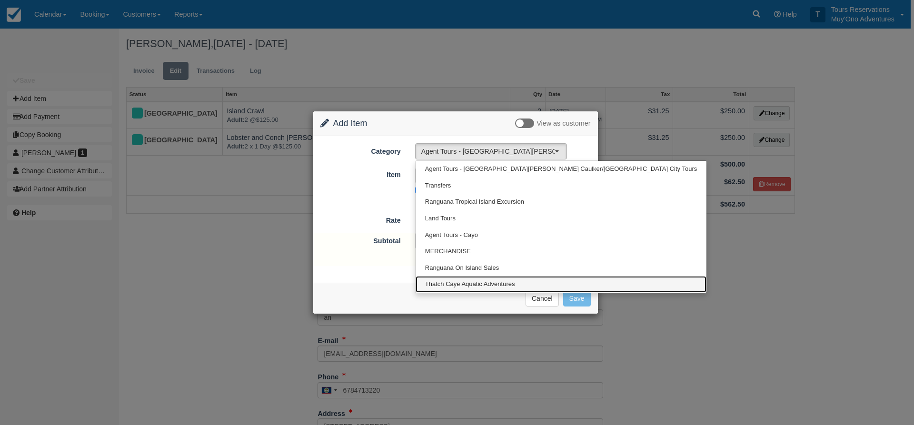
click at [473, 283] on span "Thatch Caye Aquatic Adventures" at bounding box center [470, 284] width 90 height 9
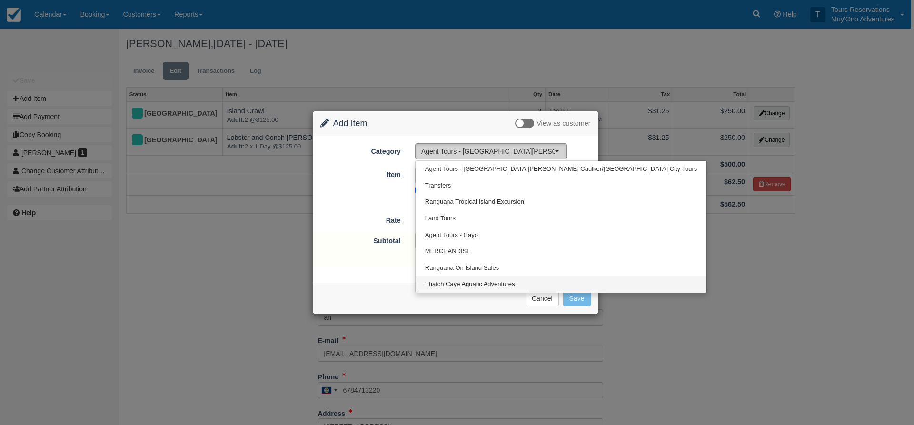
select select "64"
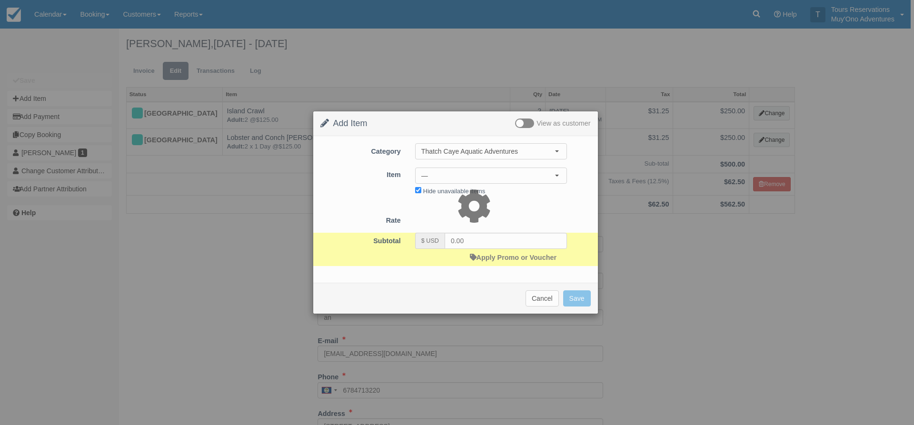
click at [454, 176] on div "Meagan Naraine, Oct 15 - Oct 17 2025 Invoice Edit Transactions Log Status Item …" at bounding box center [460, 338] width 683 height 619
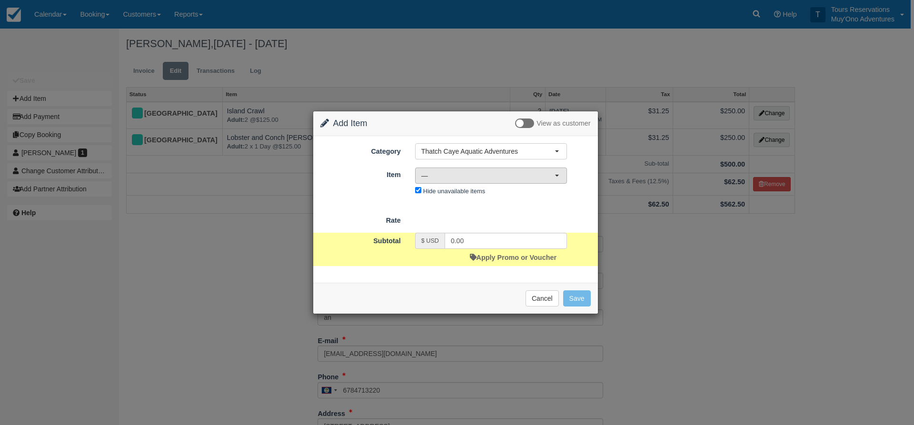
click at [464, 176] on span "—" at bounding box center [487, 176] width 133 height 10
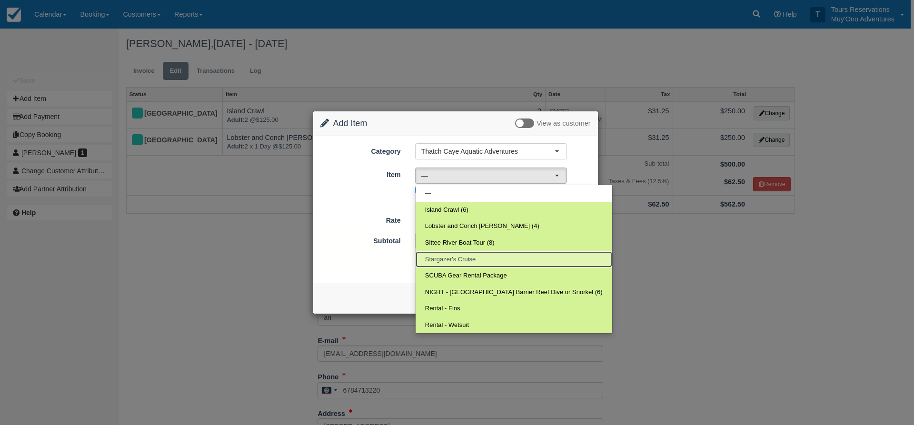
drag, startPoint x: 449, startPoint y: 255, endPoint x: 461, endPoint y: 242, distance: 17.2
click at [450, 255] on span "Stargazer's Cruise" at bounding box center [450, 259] width 51 height 9
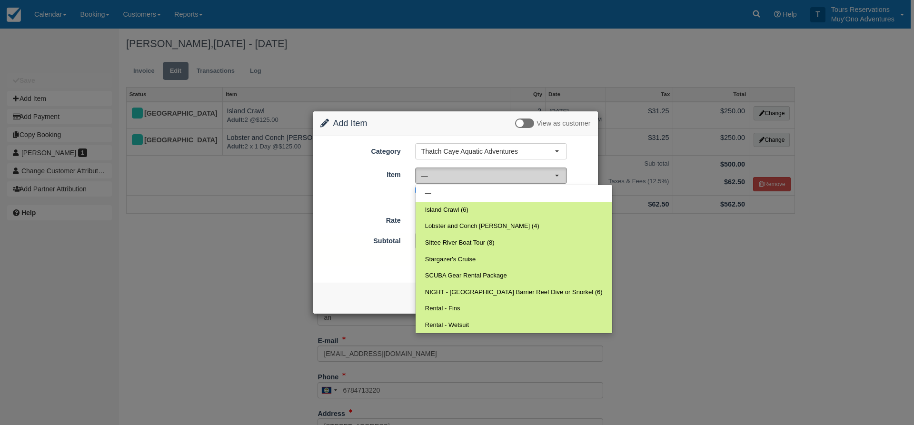
select select "308"
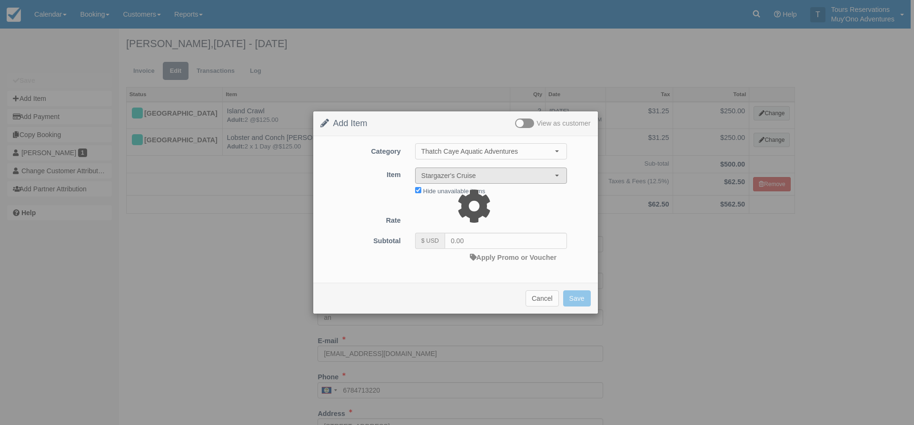
type input "270.00"
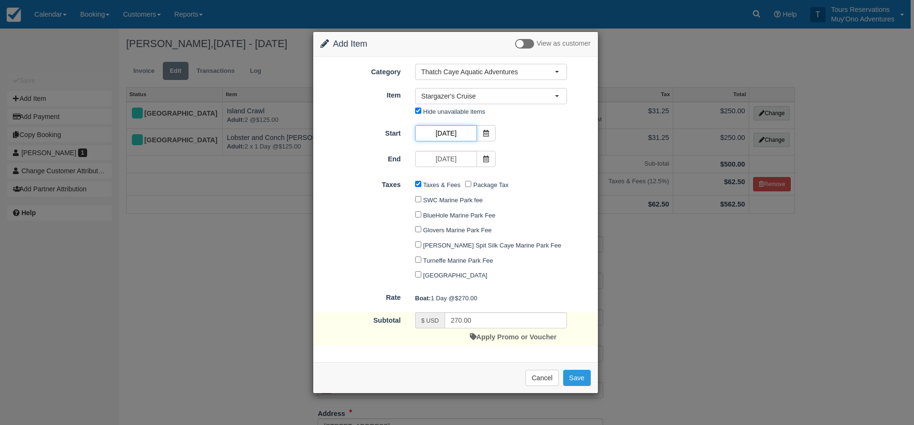
click at [445, 139] on input "10/15/25" at bounding box center [446, 133] width 62 height 16
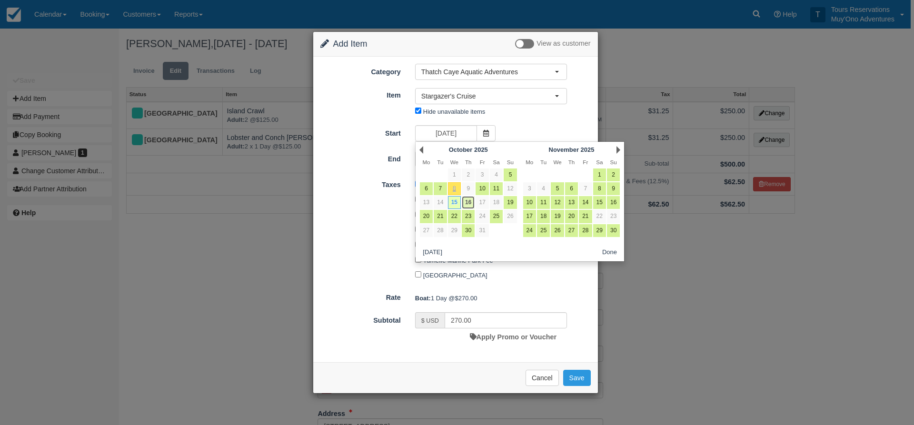
click at [467, 199] on link "16" at bounding box center [468, 202] width 13 height 13
type input "10/16/25"
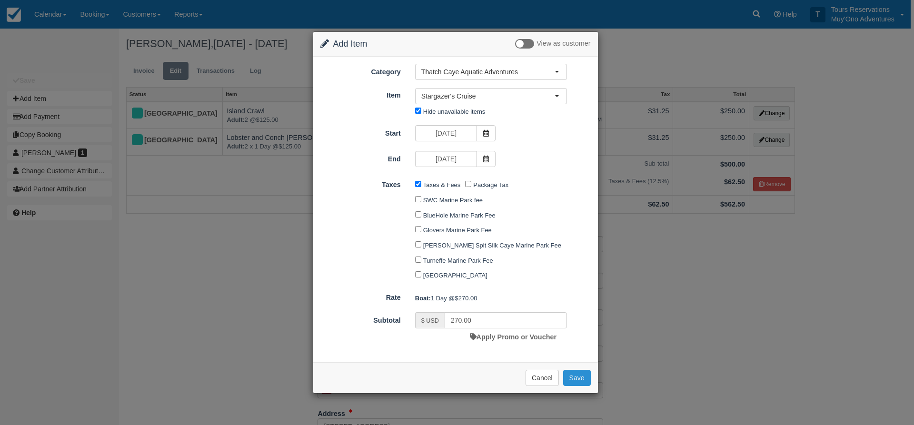
click at [575, 380] on button "Save" at bounding box center [577, 378] width 28 height 16
checkbox input "false"
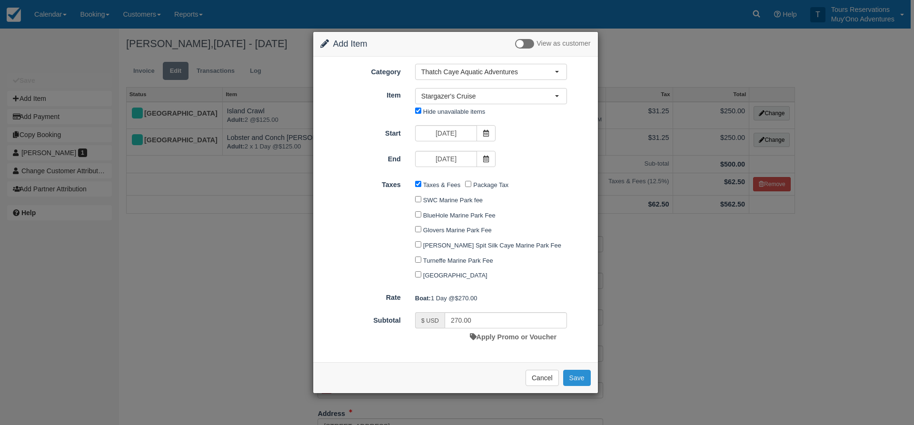
checkbox input "false"
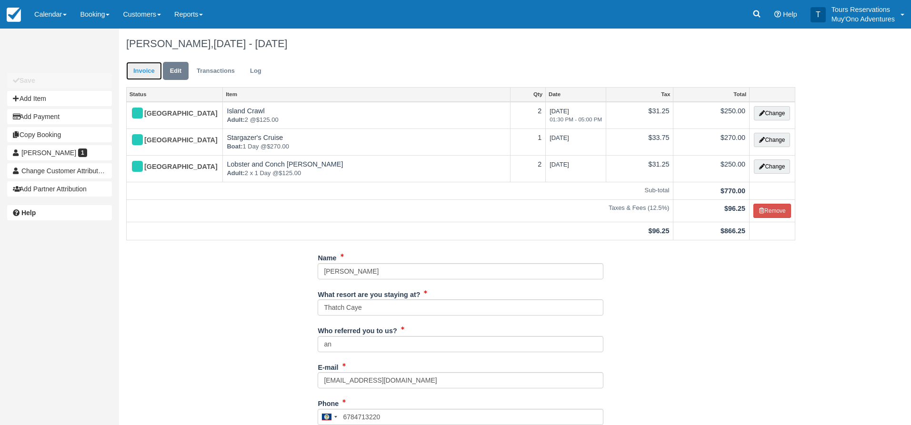
click at [154, 68] on link "Invoice" at bounding box center [144, 71] width 36 height 19
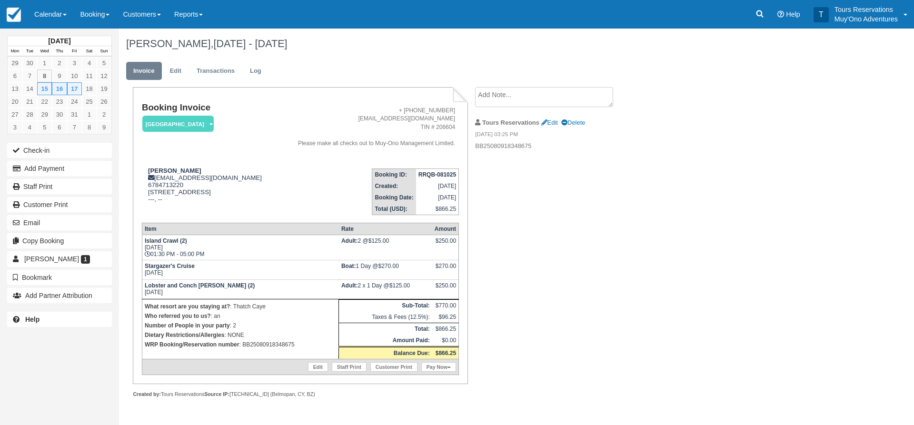
click at [428, 174] on strong "RRQB-081025" at bounding box center [437, 174] width 38 height 7
click at [452, 174] on strong "RRQB-081025" at bounding box center [437, 174] width 38 height 7
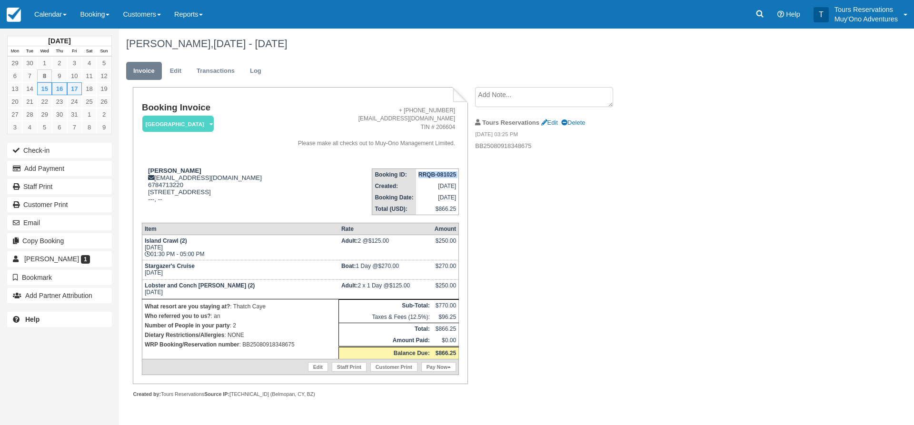
copy tbody "RRQB-081025"
drag, startPoint x: 435, startPoint y: 194, endPoint x: 448, endPoint y: 194, distance: 13.3
click at [435, 194] on td "[DATE]" at bounding box center [437, 197] width 43 height 11
click at [531, 296] on div "Booking Invoice [GEOGRAPHIC_DATA]   Pending HOLD Deposit Paid Cancelled Void Mu…" at bounding box center [381, 252] width 524 height 331
